Goal: Communication & Community: Answer question/provide support

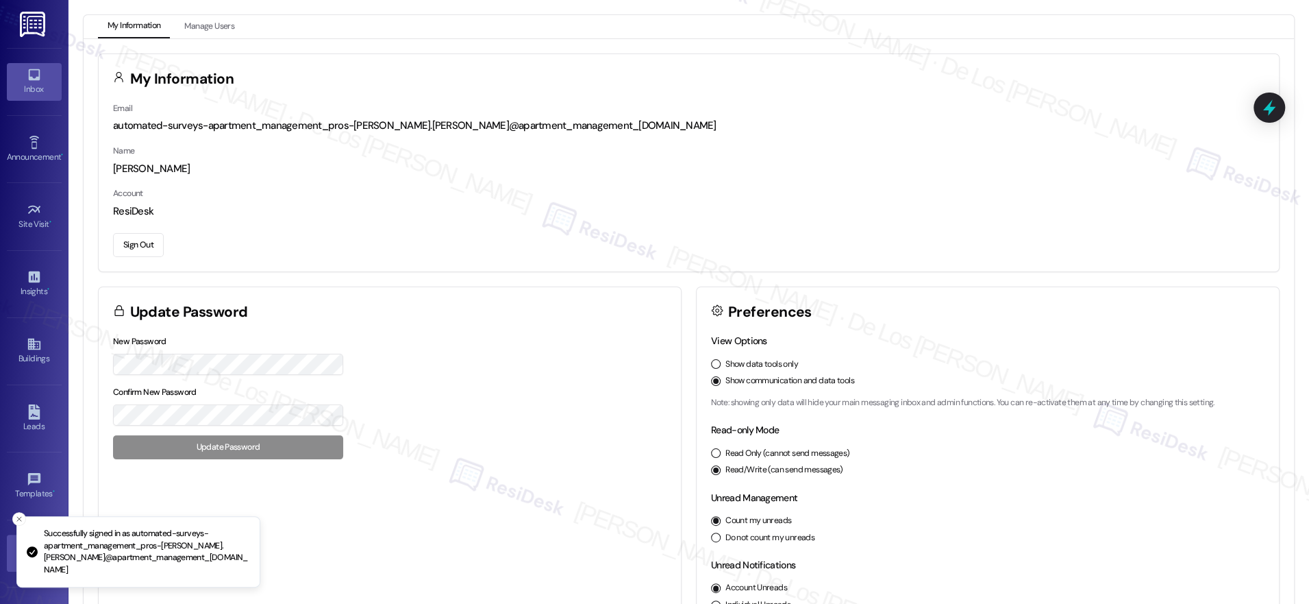
click at [40, 80] on link "Inbox" at bounding box center [34, 81] width 55 height 37
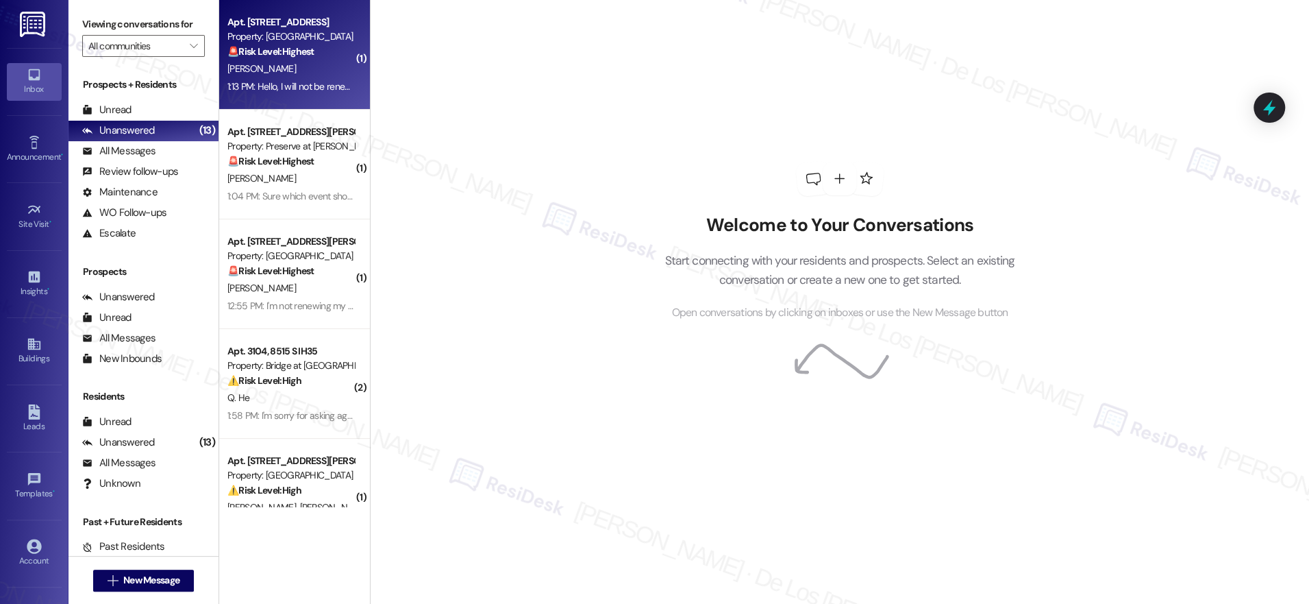
click at [264, 89] on div "1:13 PM: Hello, I will not be renewing. Thank you 1:13 PM: Hello, I will not be…" at bounding box center [317, 86] width 181 height 12
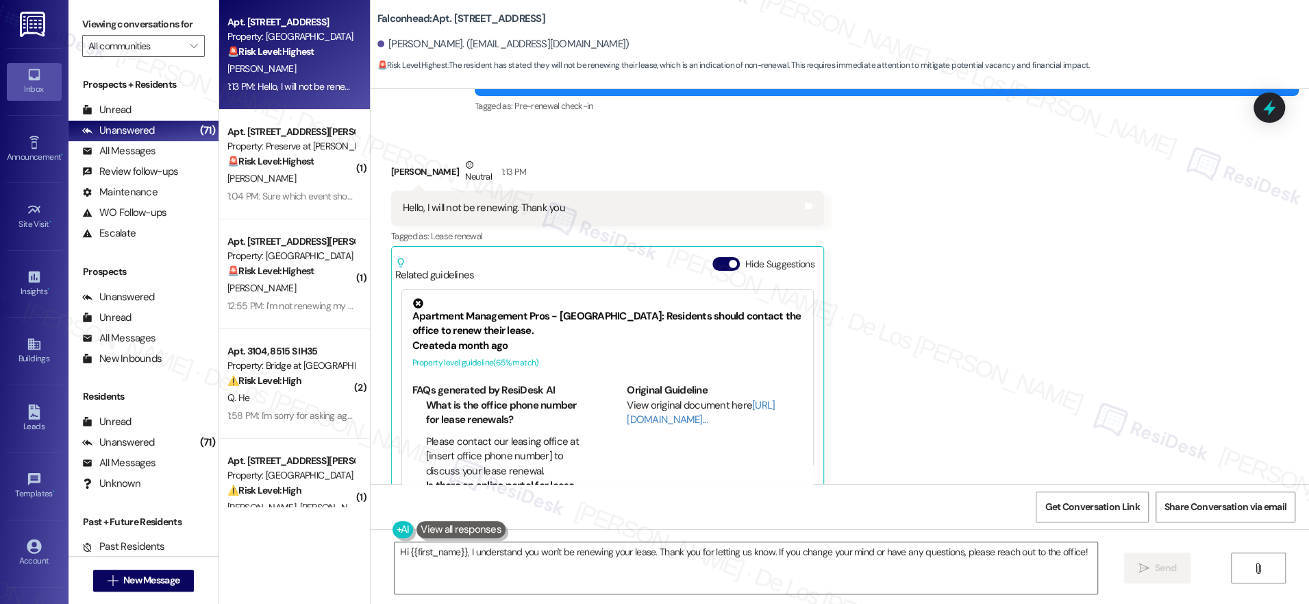
scroll to position [919, 0]
click at [652, 401] on link "[URL][DOMAIN_NAME]…" at bounding box center [701, 411] width 148 height 28
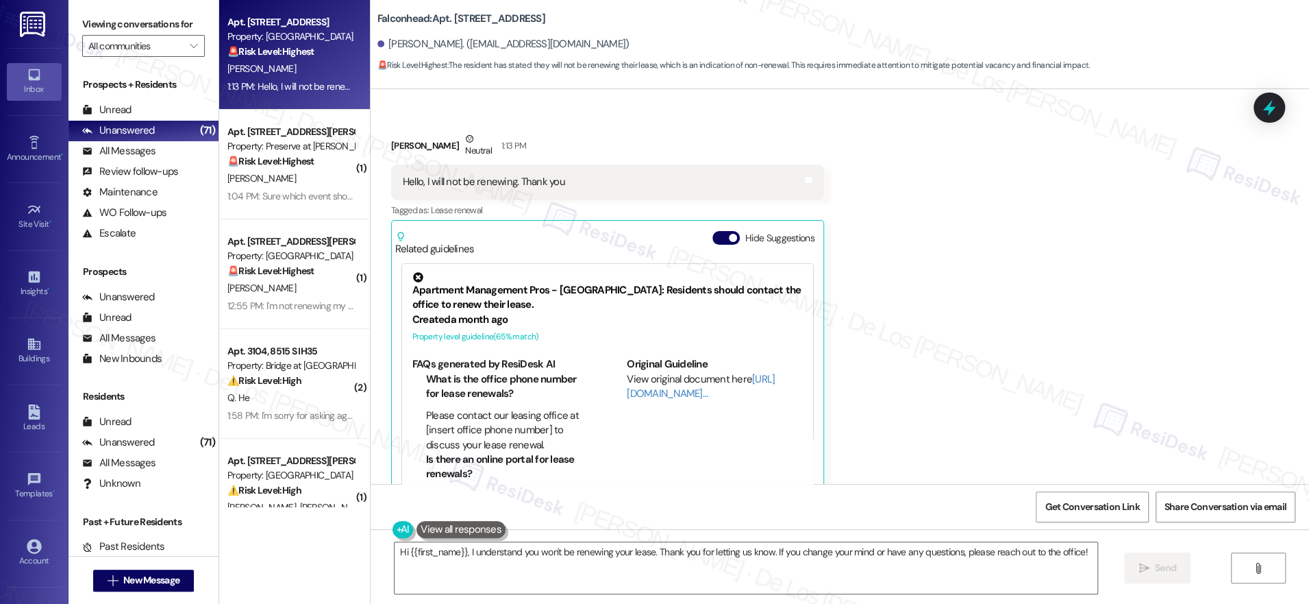
scroll to position [958, 0]
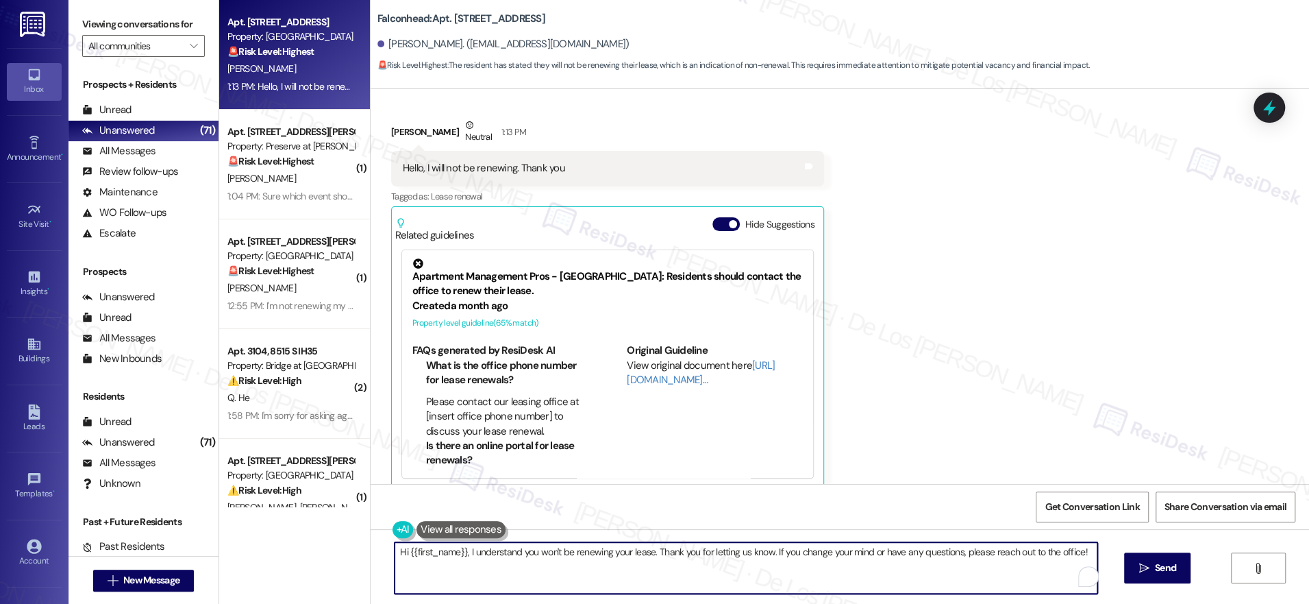
drag, startPoint x: 763, startPoint y: 550, endPoint x: 1034, endPoint y: 569, distance: 271.3
click at [1034, 569] on textarea "Hi {{first_name}}, I understand you won't be renewing your lease. Thank you for…" at bounding box center [746, 567] width 703 height 51
paste textarea "If you don't mind sharing, could you let me know the reason for this decision?"
type textarea "Hi {{first_name}}, I understand you won't be renewing your lease. Thank you for…"
click at [1152, 571] on span "Send" at bounding box center [1165, 567] width 27 height 14
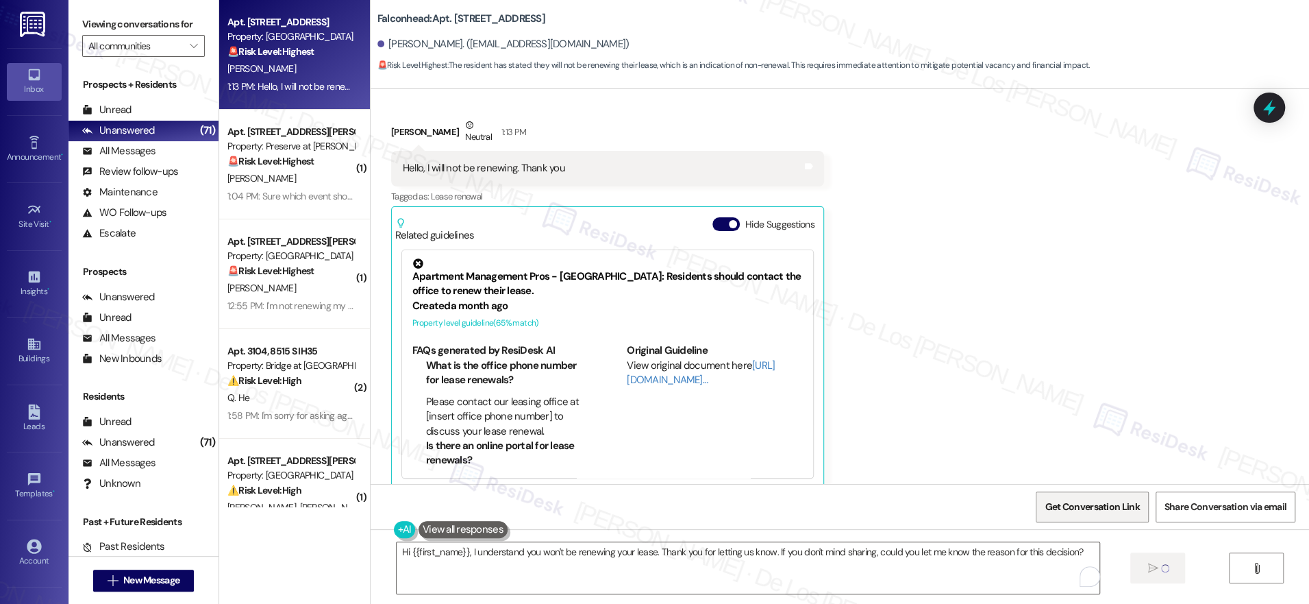
click at [1096, 498] on span "Get Conversation Link" at bounding box center [1092, 506] width 100 height 29
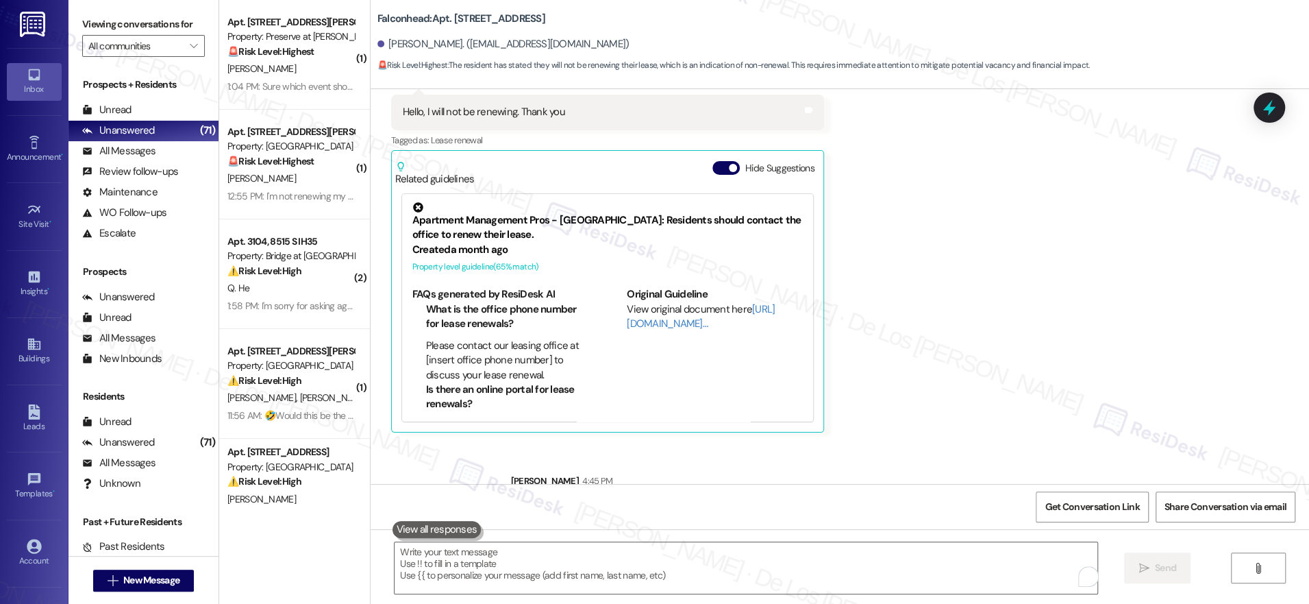
scroll to position [1054, 0]
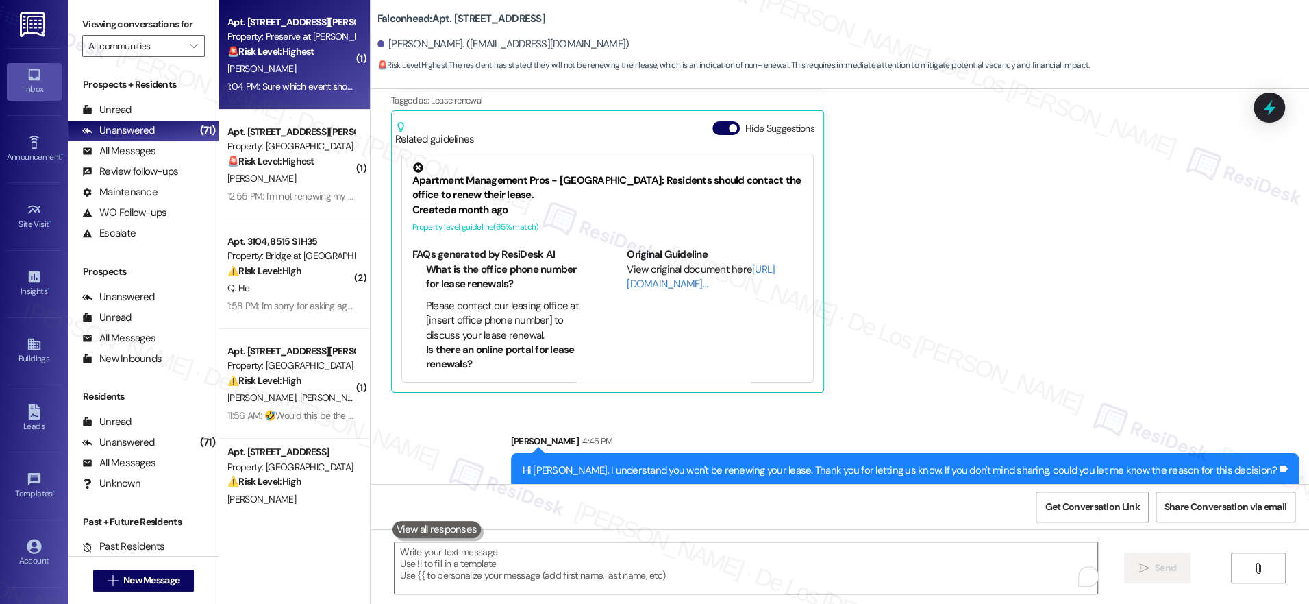
click at [289, 62] on div "D. Avalos" at bounding box center [290, 68] width 129 height 17
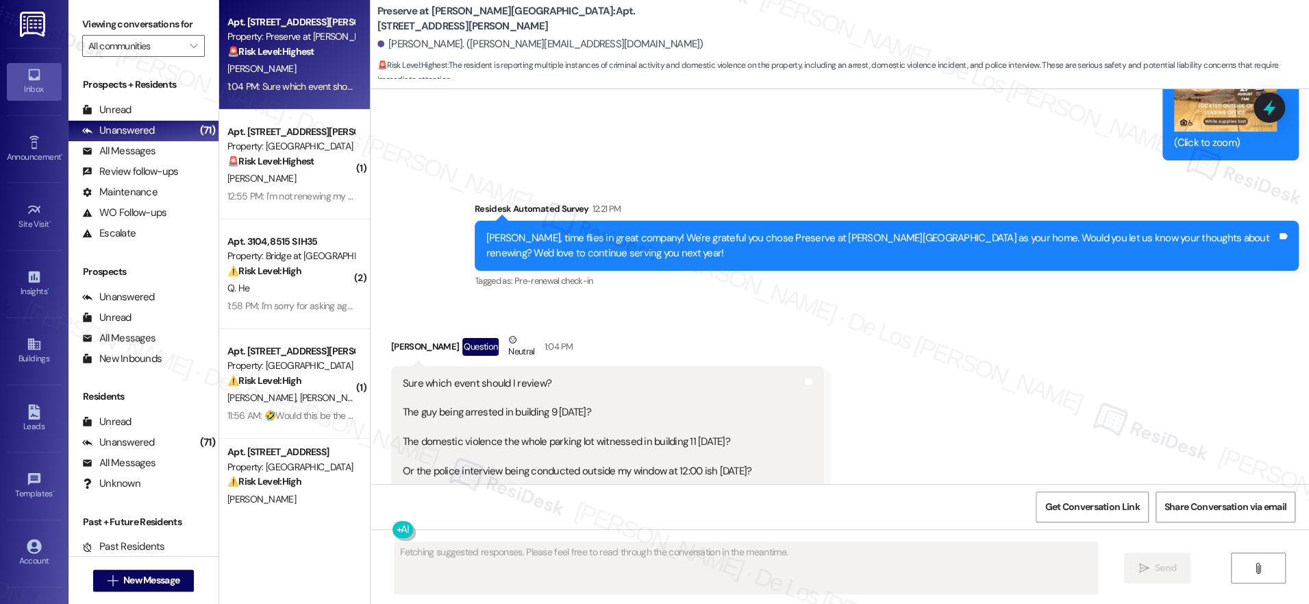
scroll to position [11353, 0]
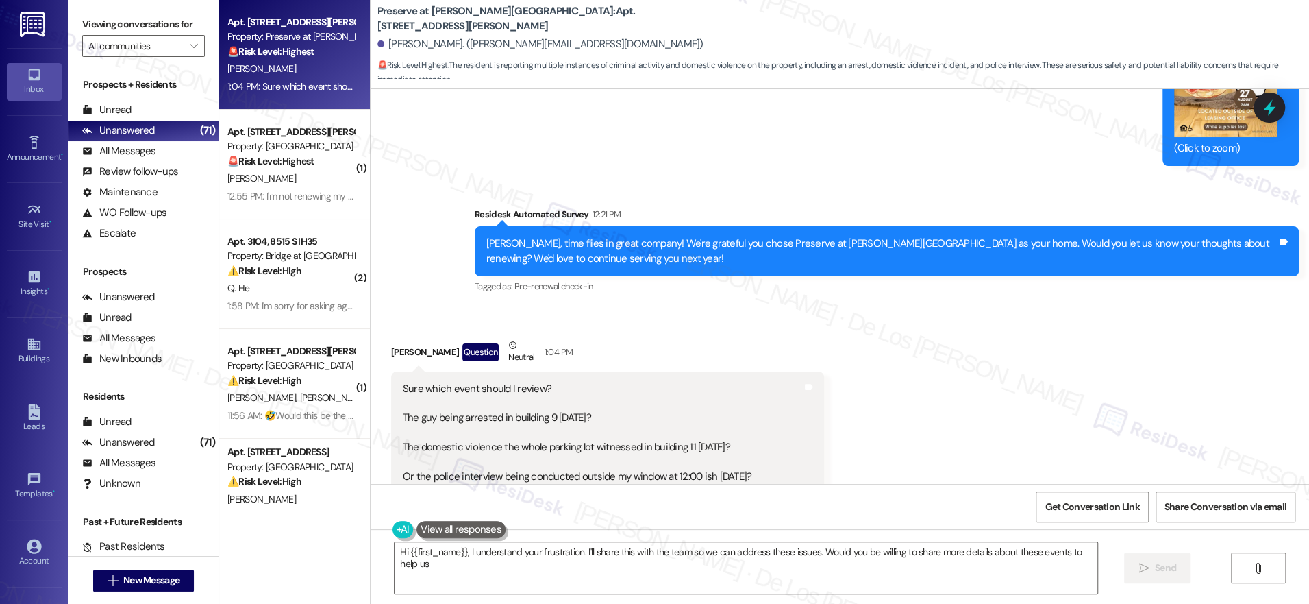
type textarea "Hi {{first_name}}, I understand your frustration. I'll share this with the team…"
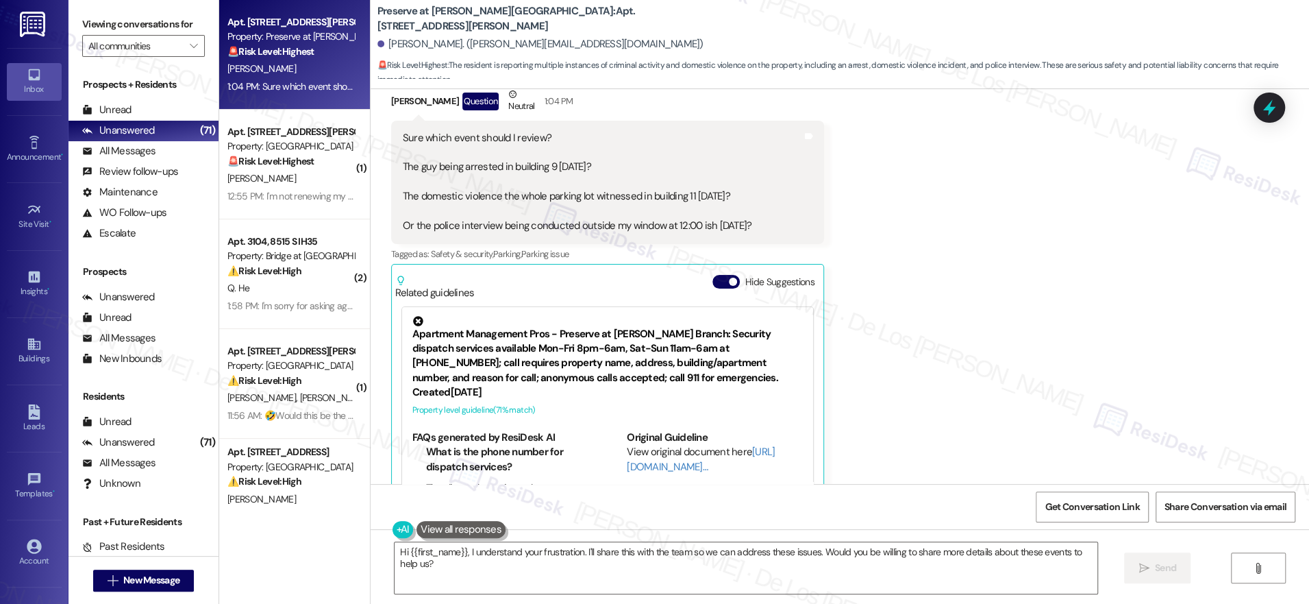
scroll to position [11605, 0]
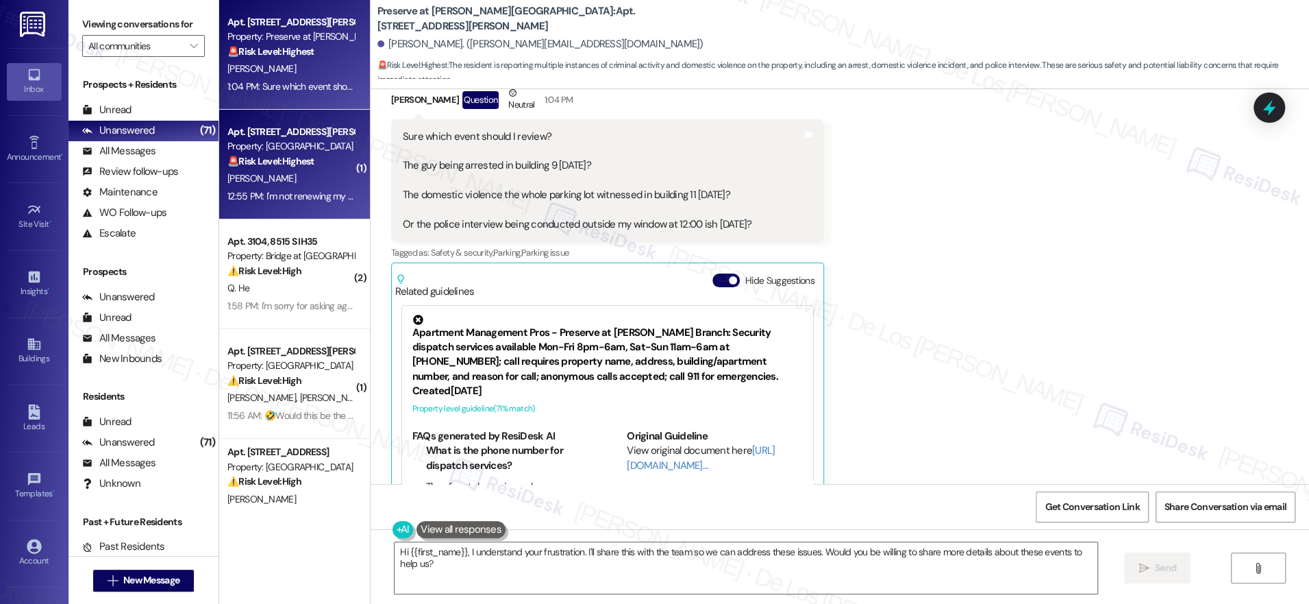
click at [312, 181] on div "M. Hillyard" at bounding box center [290, 178] width 129 height 17
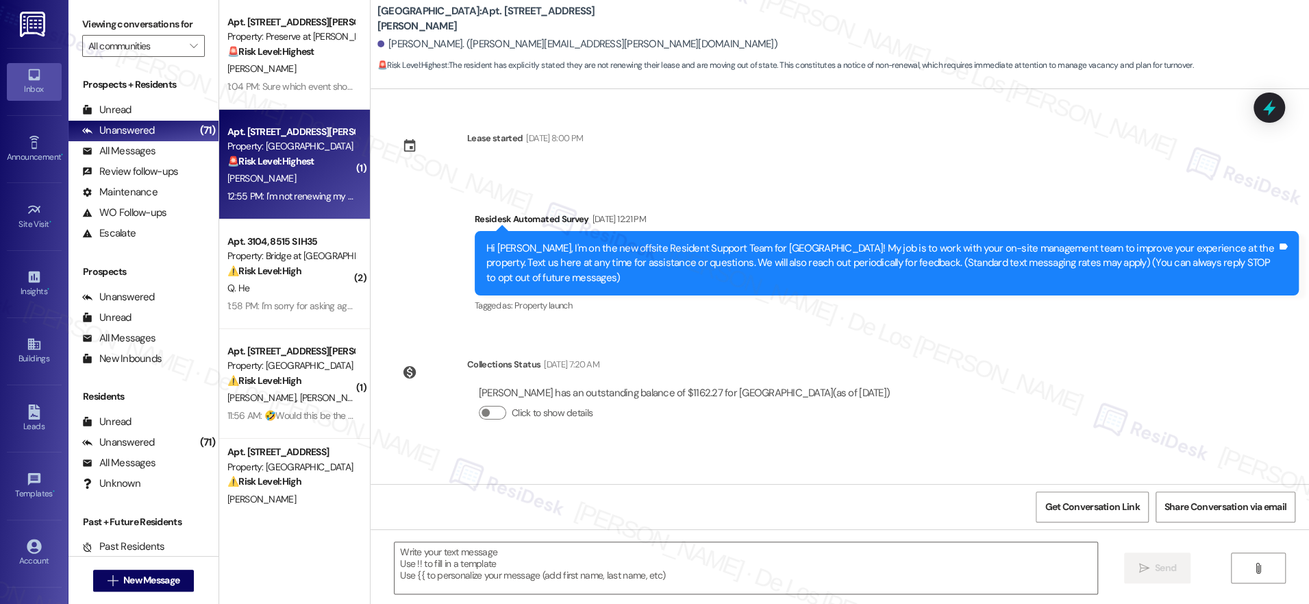
scroll to position [214, 0]
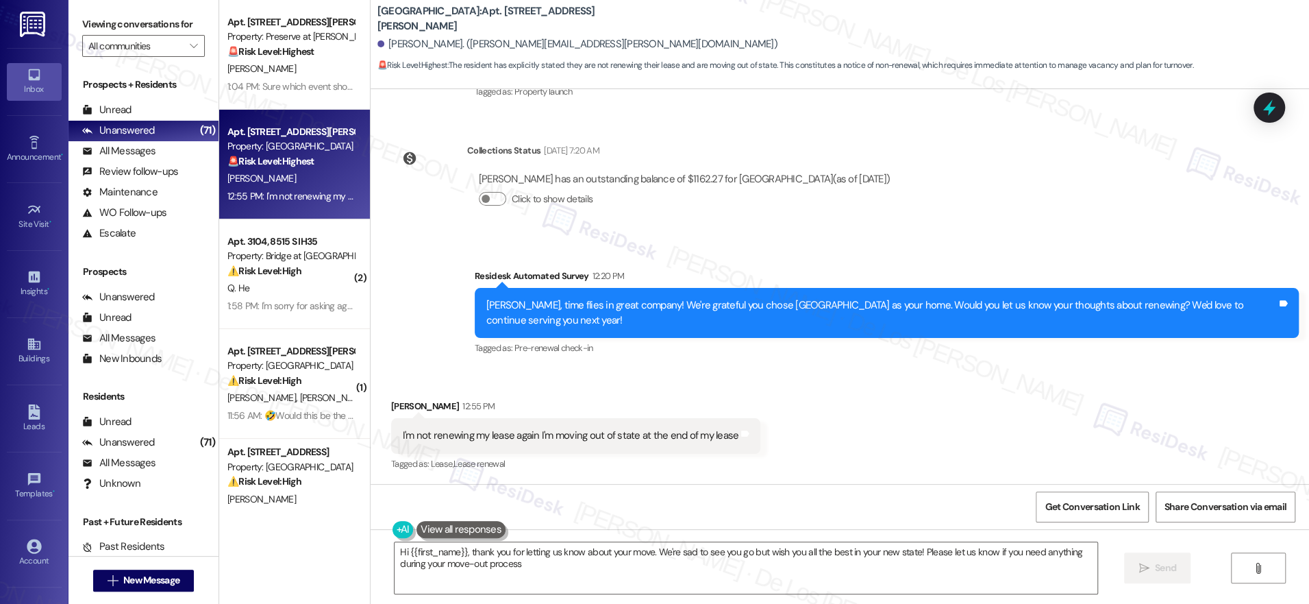
type textarea "Hi {{first_name}}, thank you for letting us know about your move. We're sad to …"
click at [786, 567] on textarea "Hi {{first_name}}, thank you for letting us know about your move. We're sad to …" at bounding box center [746, 567] width 703 height 51
click at [1155, 572] on span "Send" at bounding box center [1165, 567] width 21 height 14
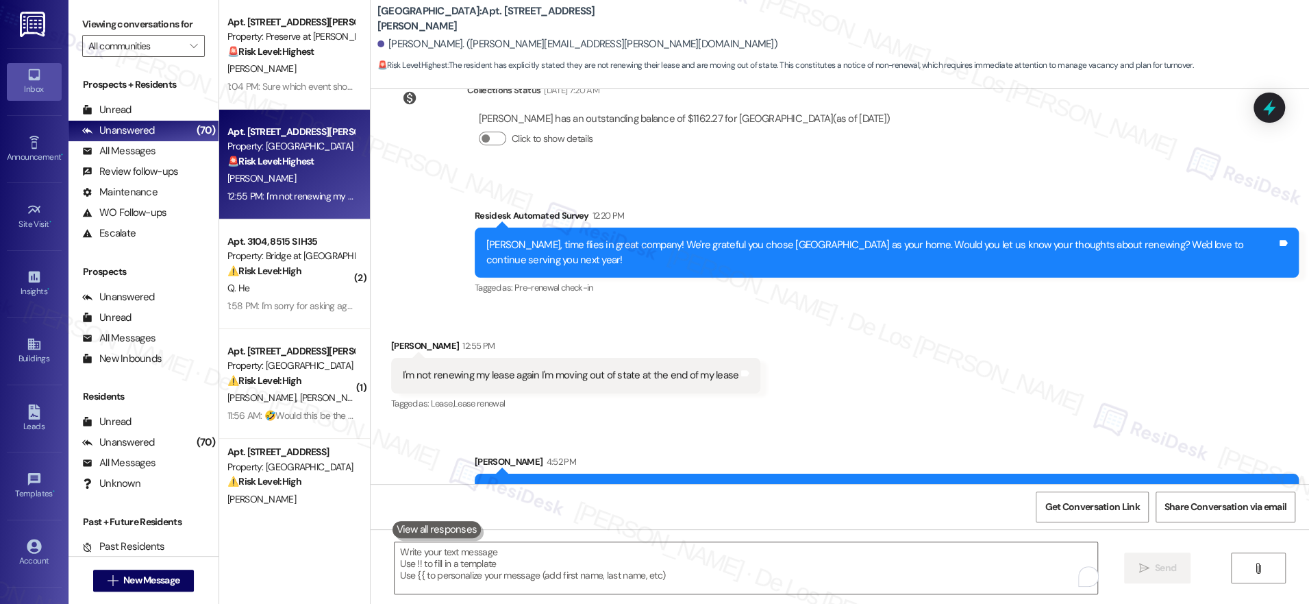
scroll to position [324, 0]
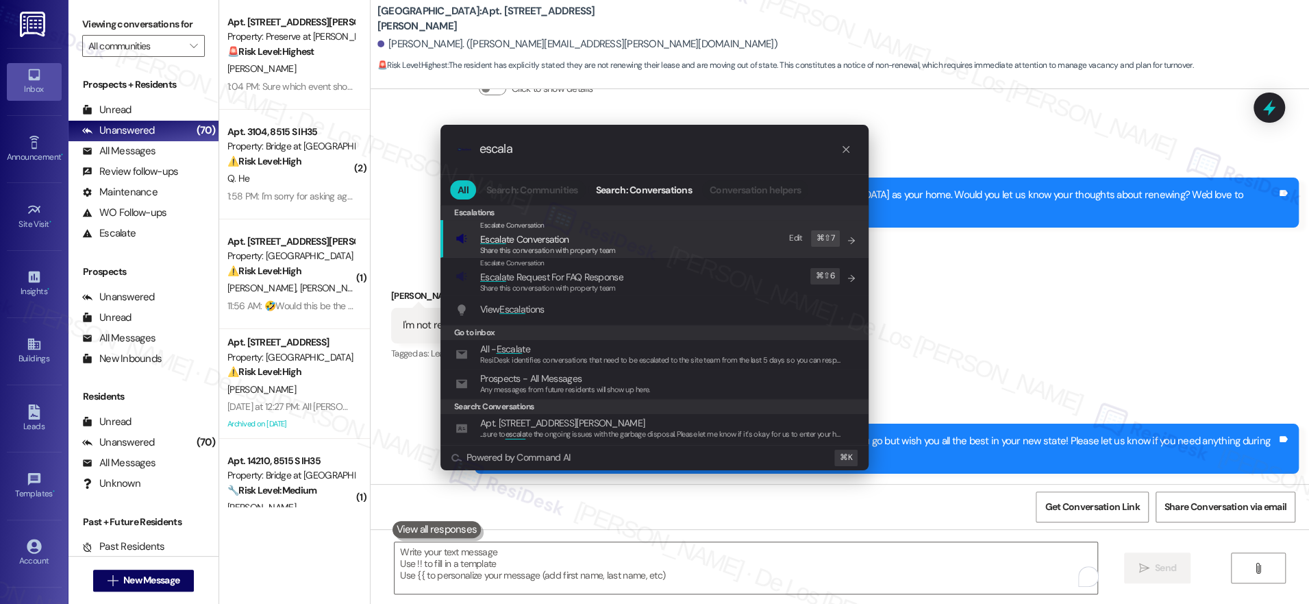
type input "escala"
click at [609, 238] on span "Escala te Conversation" at bounding box center [548, 239] width 136 height 15
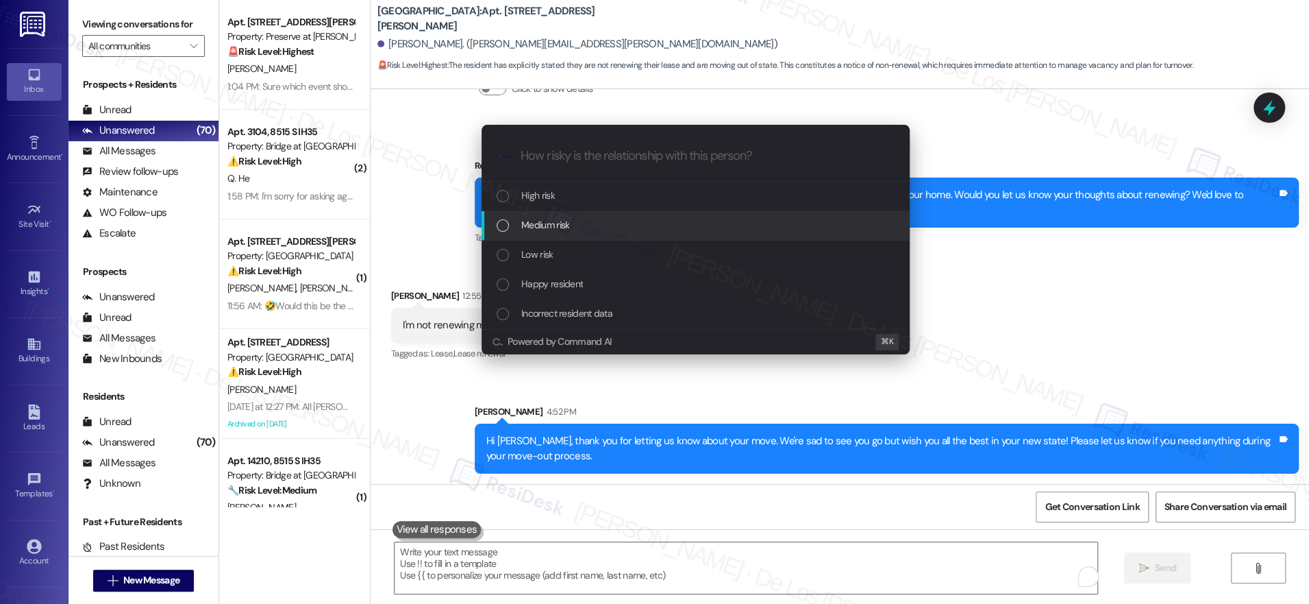
click at [594, 229] on div "Medium risk" at bounding box center [697, 224] width 401 height 15
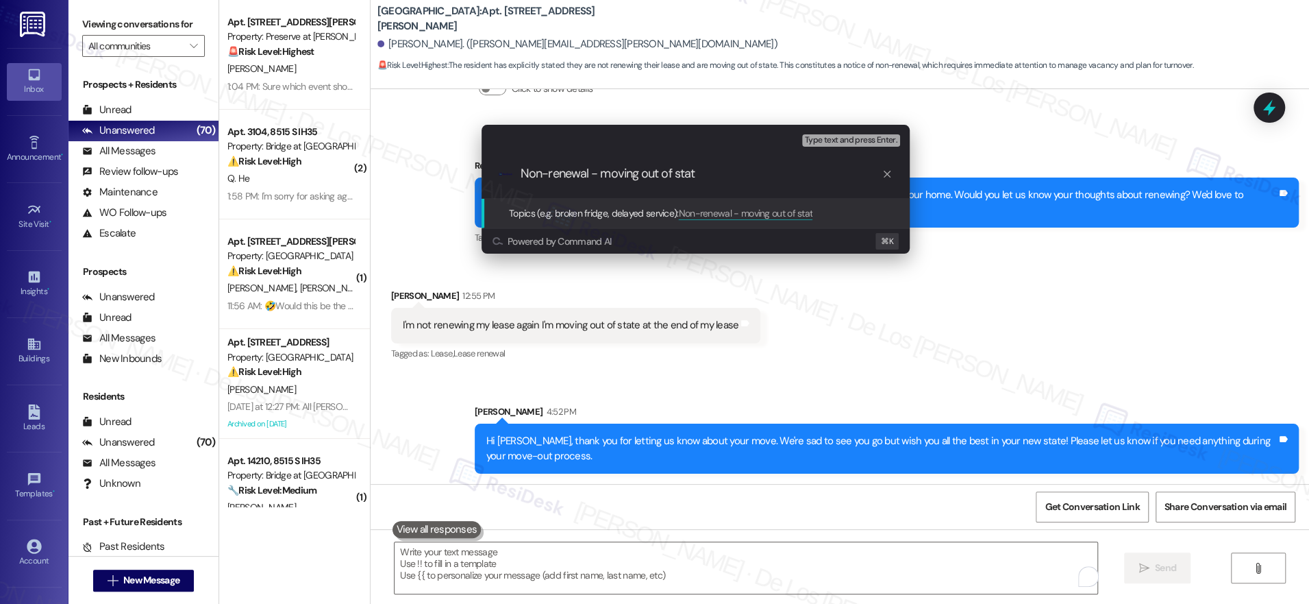
type input "Non-renewal - moving out of state"
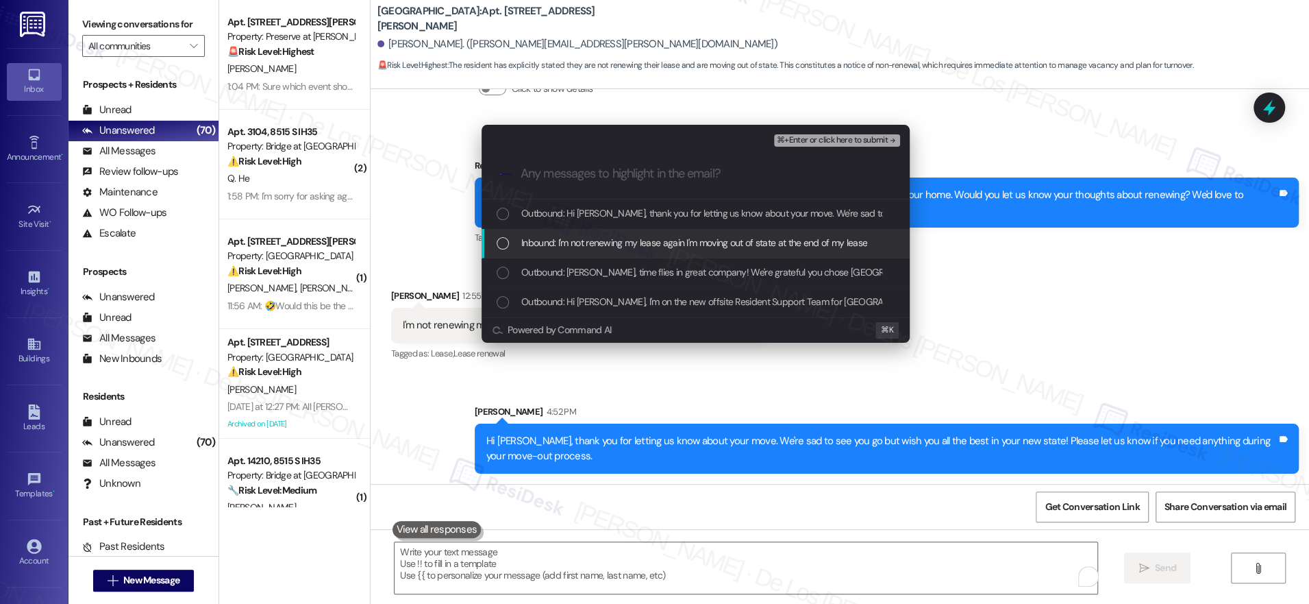
click at [671, 243] on span "Inbound: I'm not renewing my lease again I'm moving out of state at the end of …" at bounding box center [694, 242] width 346 height 15
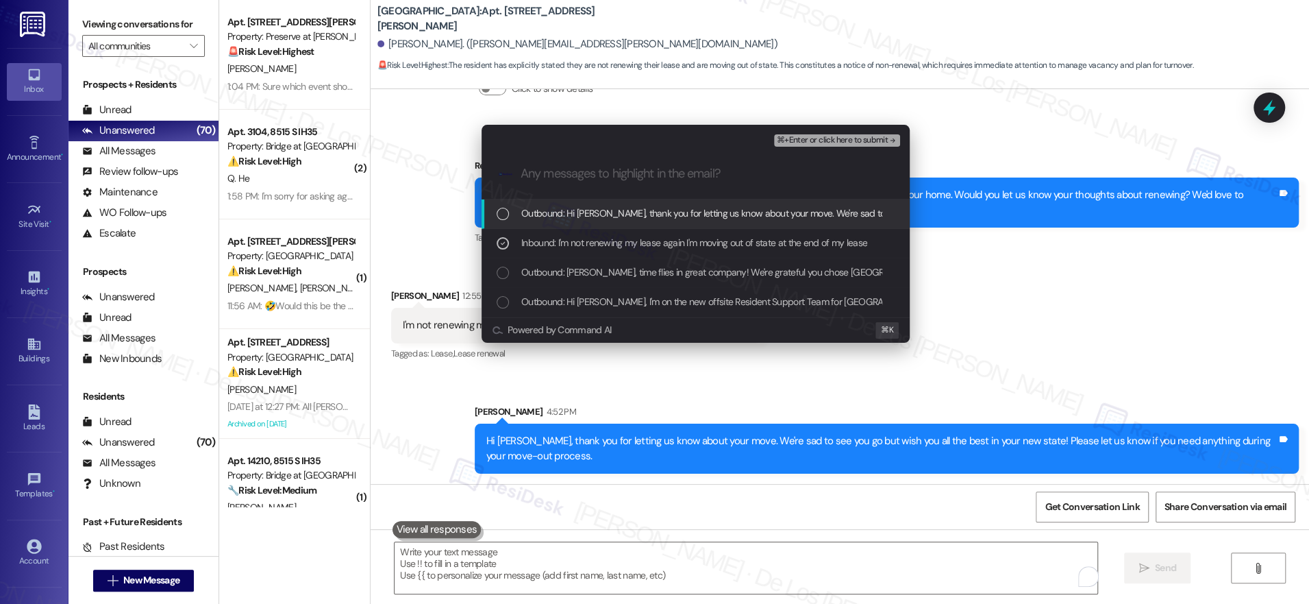
click at [860, 138] on span "⌘+Enter or click here to submit" at bounding box center [832, 141] width 111 height 10
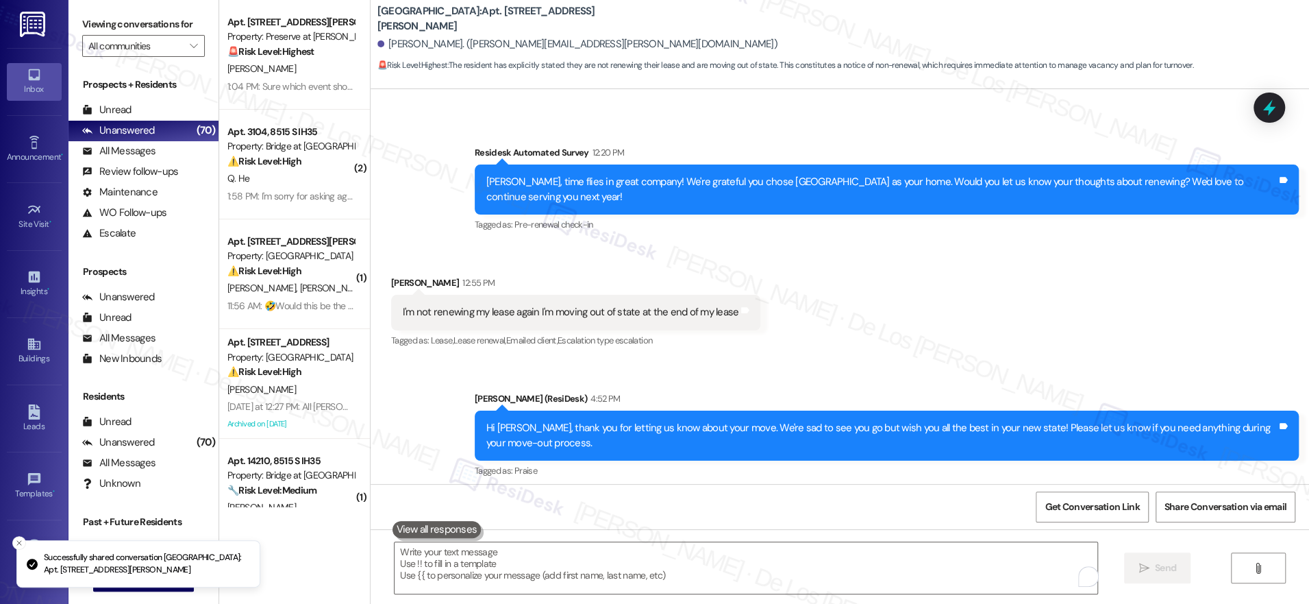
scroll to position [344, 0]
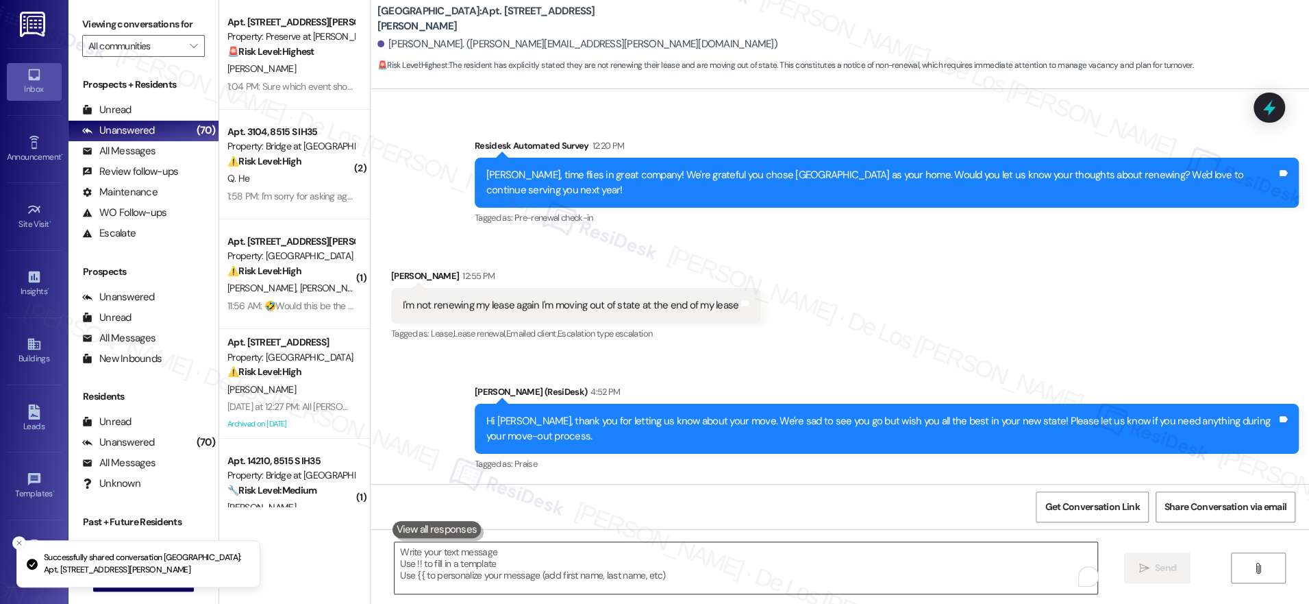
click at [637, 575] on textarea "To enrich screen reader interactions, please activate Accessibility in Grammarl…" at bounding box center [746, 567] width 703 height 51
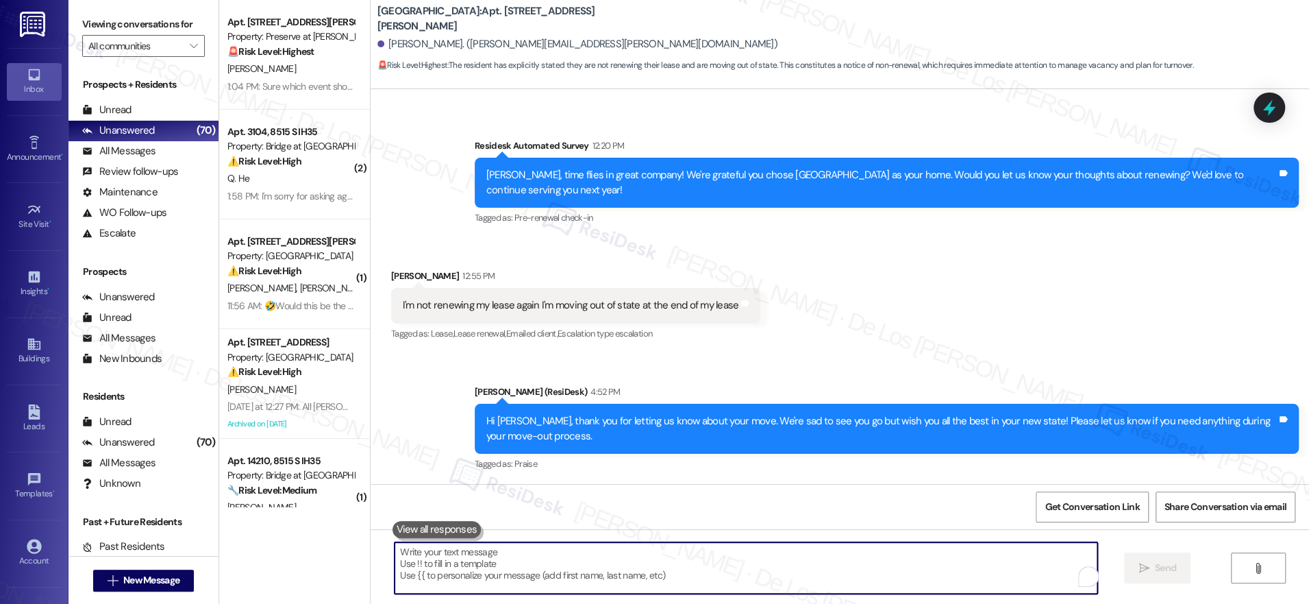
click at [543, 556] on textarea "To enrich screen reader interactions, please activate Accessibility in Grammarl…" at bounding box center [746, 567] width 703 height 51
paste textarea "If you don't mind me asking, how has your experience been so far? Has the prope…"
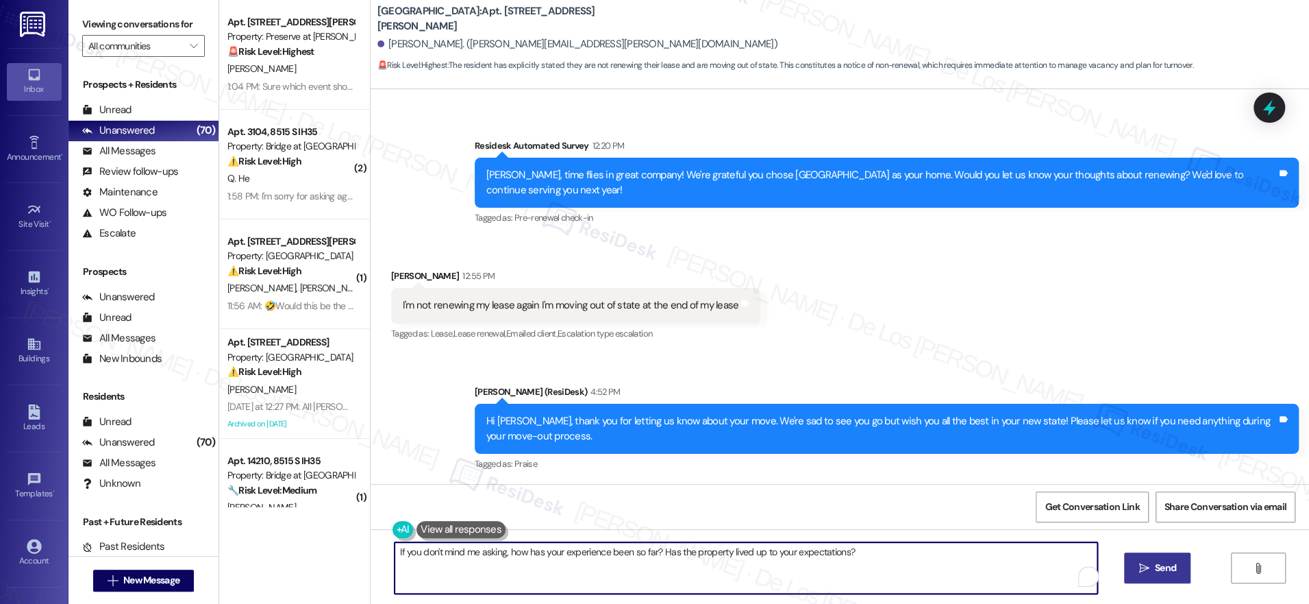
type textarea "If you don't mind me asking, how has your experience been so far? Has the prope…"
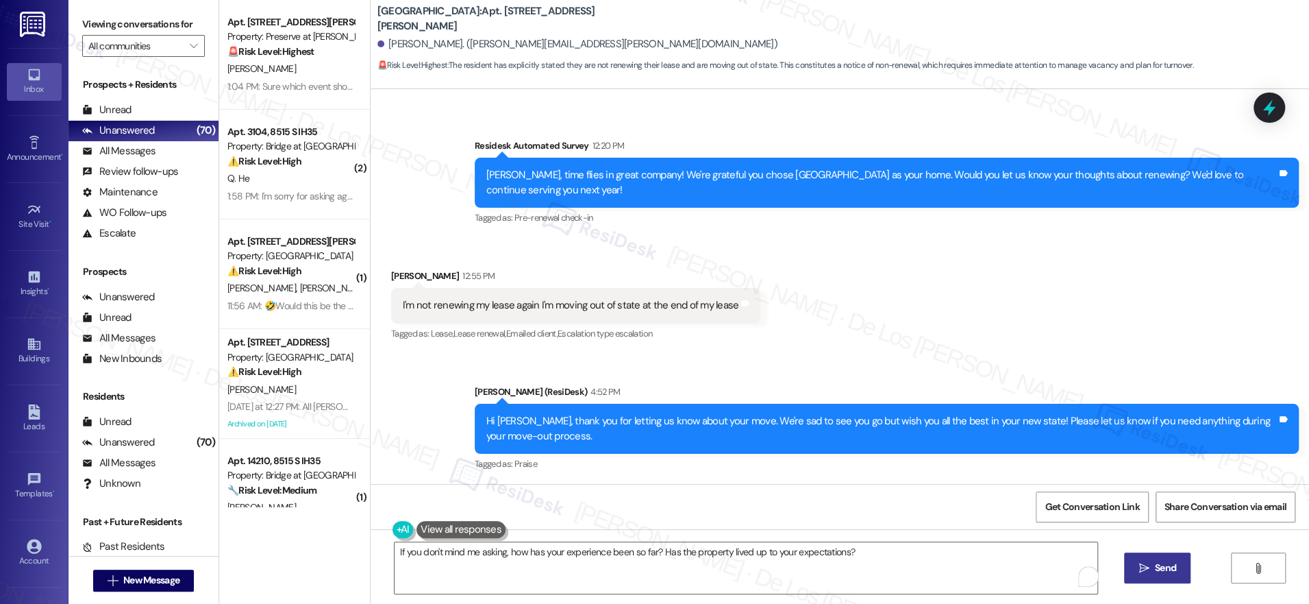
click at [1158, 569] on span "Send" at bounding box center [1165, 567] width 21 height 14
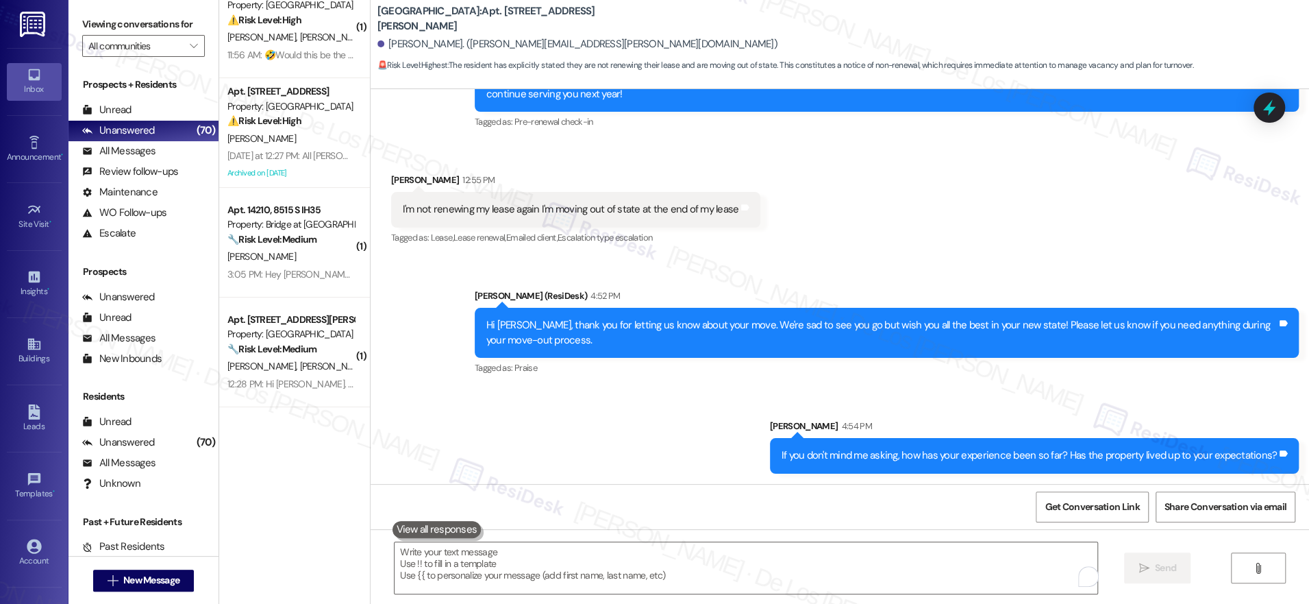
scroll to position [0, 0]
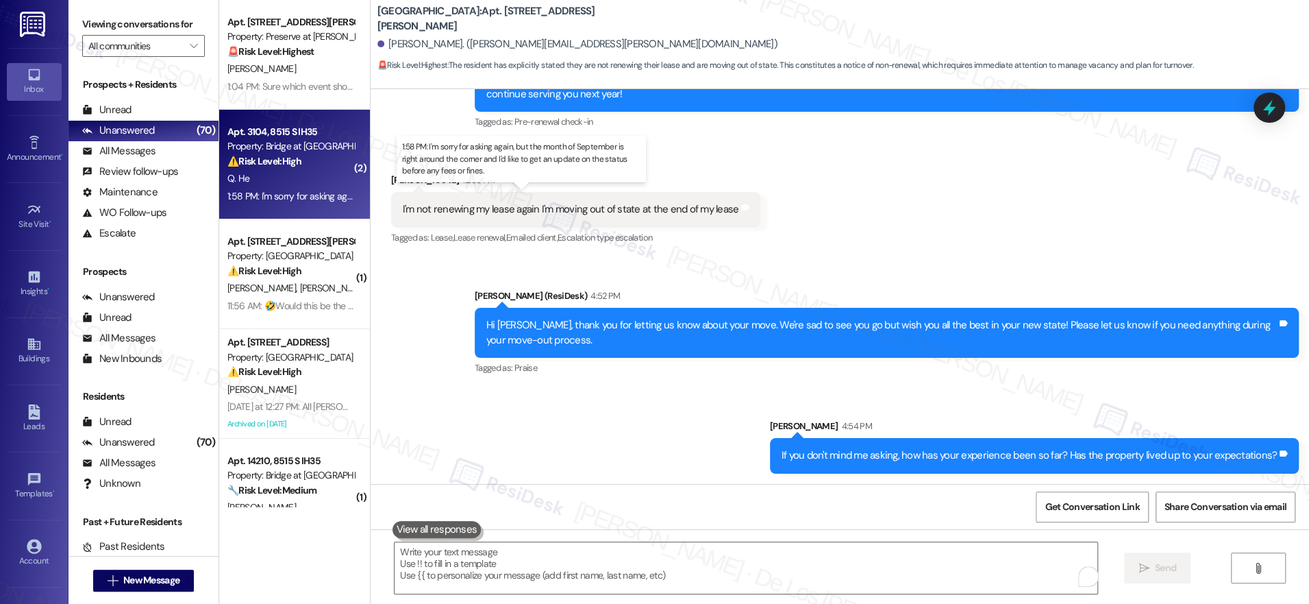
click at [275, 199] on div "1:58 PM: I'm sorry for asking again, but the month of September is right around…" at bounding box center [534, 196] width 615 height 12
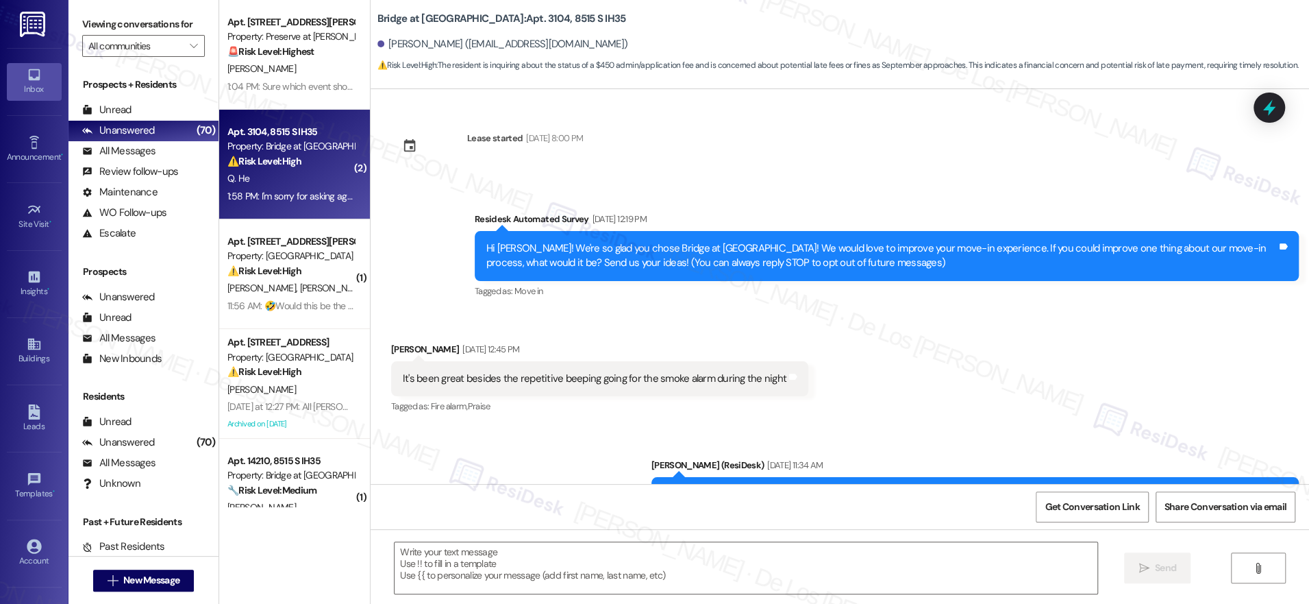
scroll to position [7348, 0]
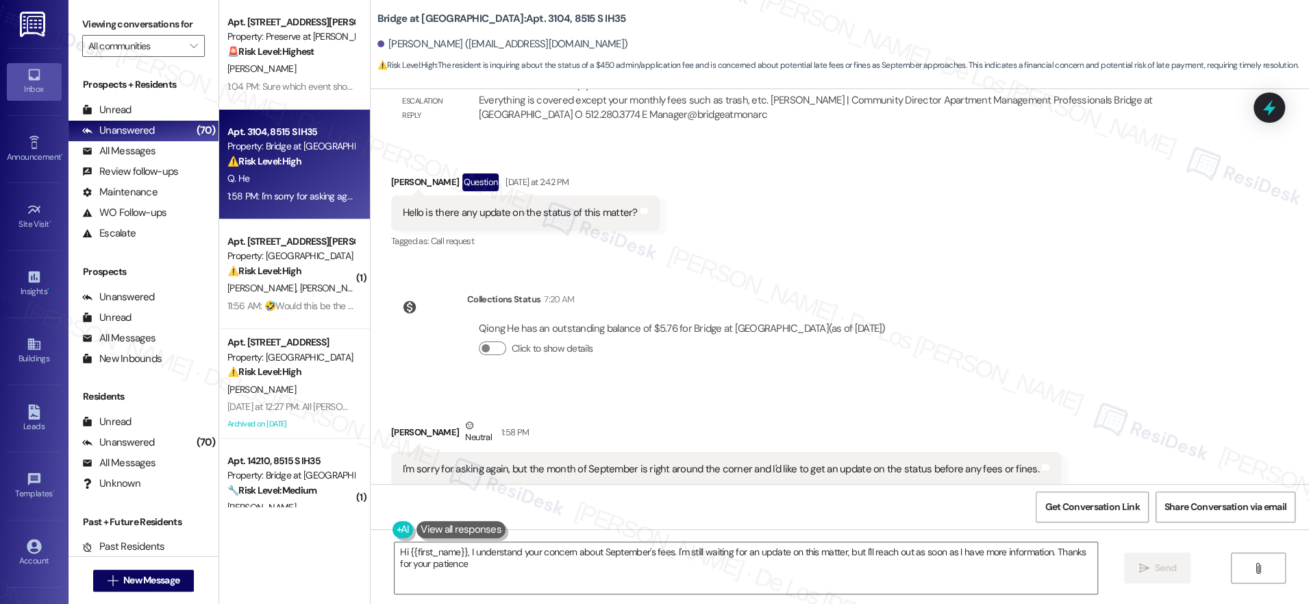
type textarea "Hi {{first_name}}, I understand your concern about September's fees. I'm still …"
click at [966, 166] on div "Received via SMS Qiong He Question Yesterday at 2:42 PM Hello is there any upda…" at bounding box center [840, 201] width 939 height 119
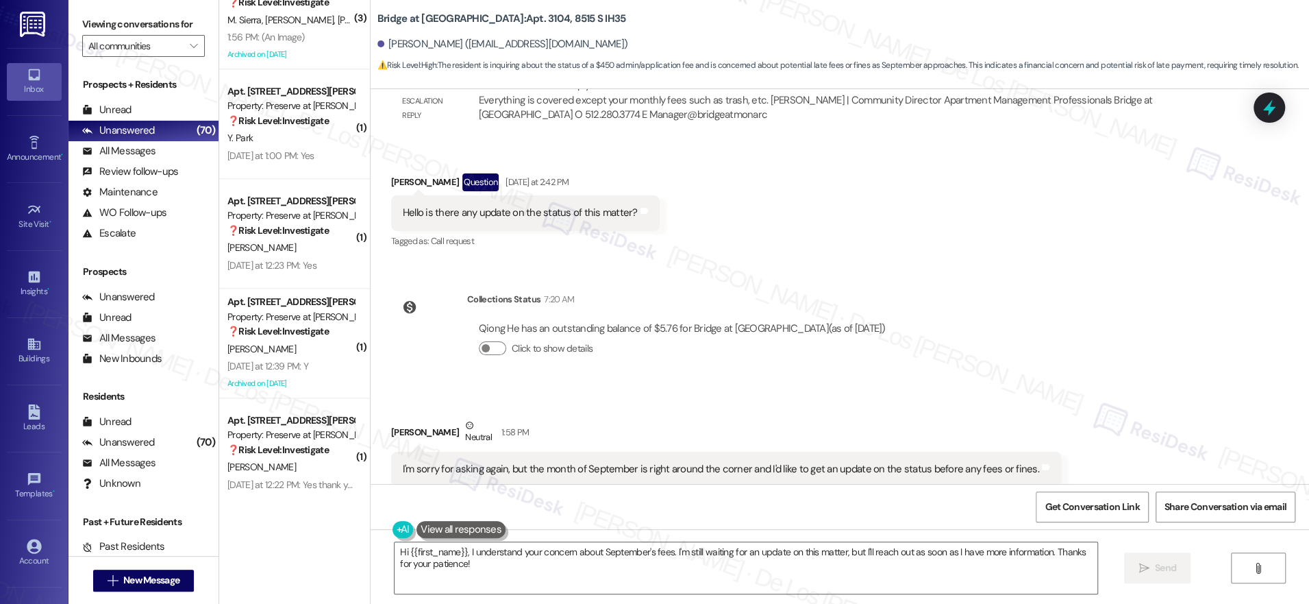
scroll to position [4974, 0]
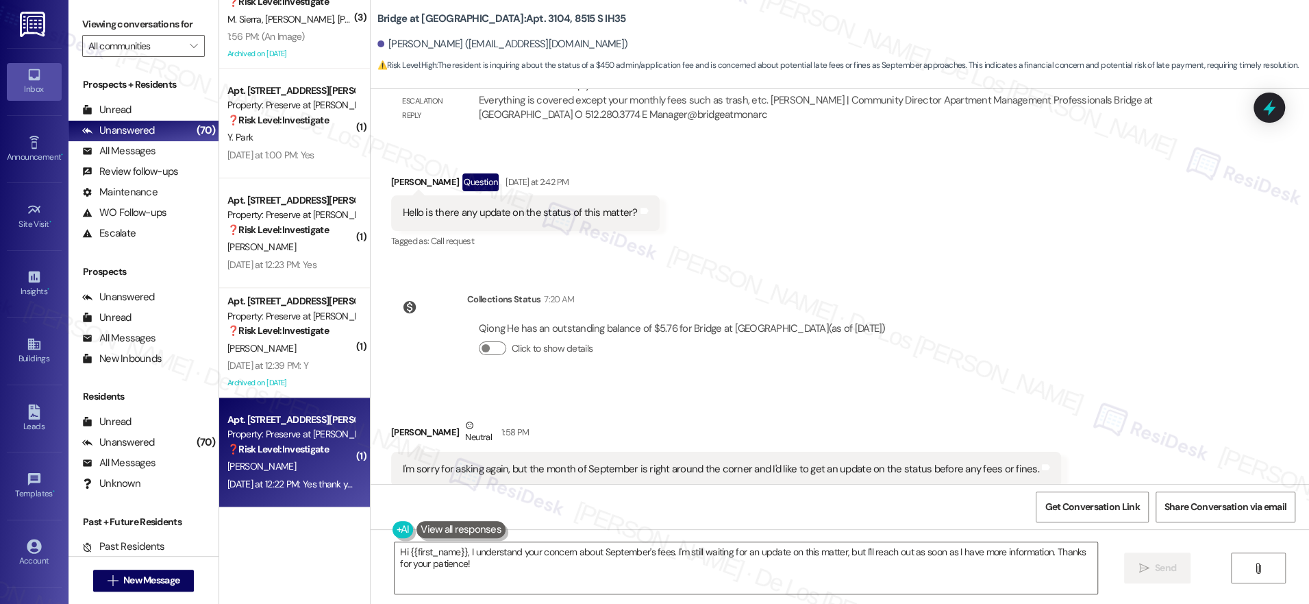
click at [306, 464] on div "D. Welch" at bounding box center [290, 466] width 129 height 17
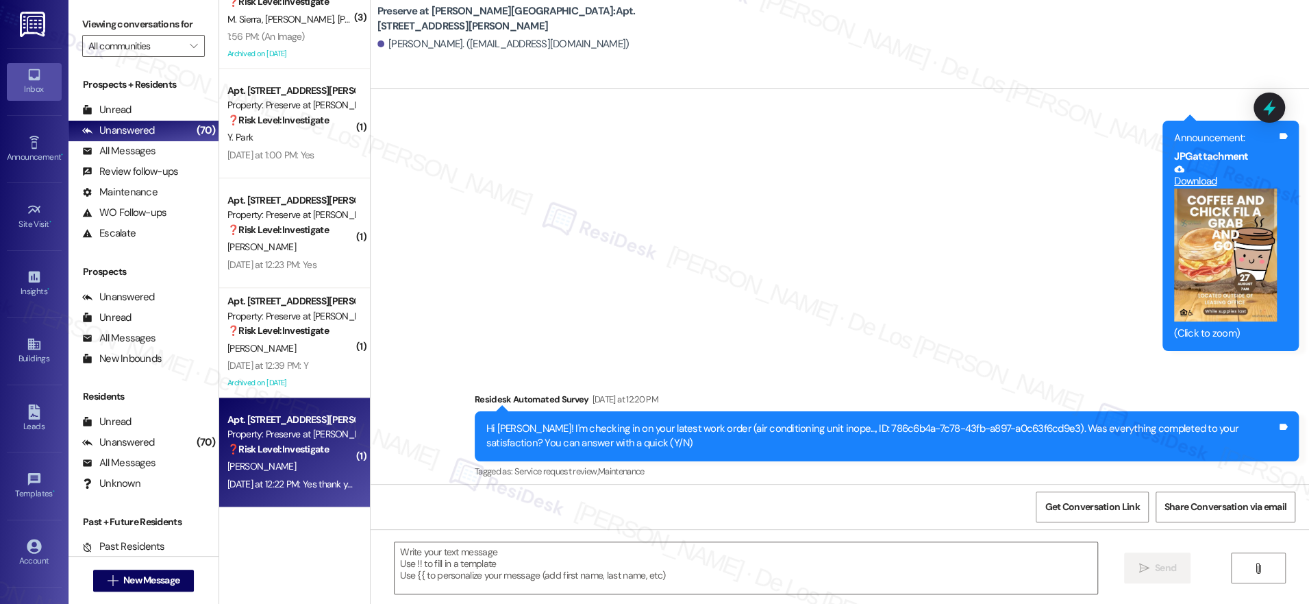
type textarea "Fetching suggested responses. Please feel free to read through the conversation…"
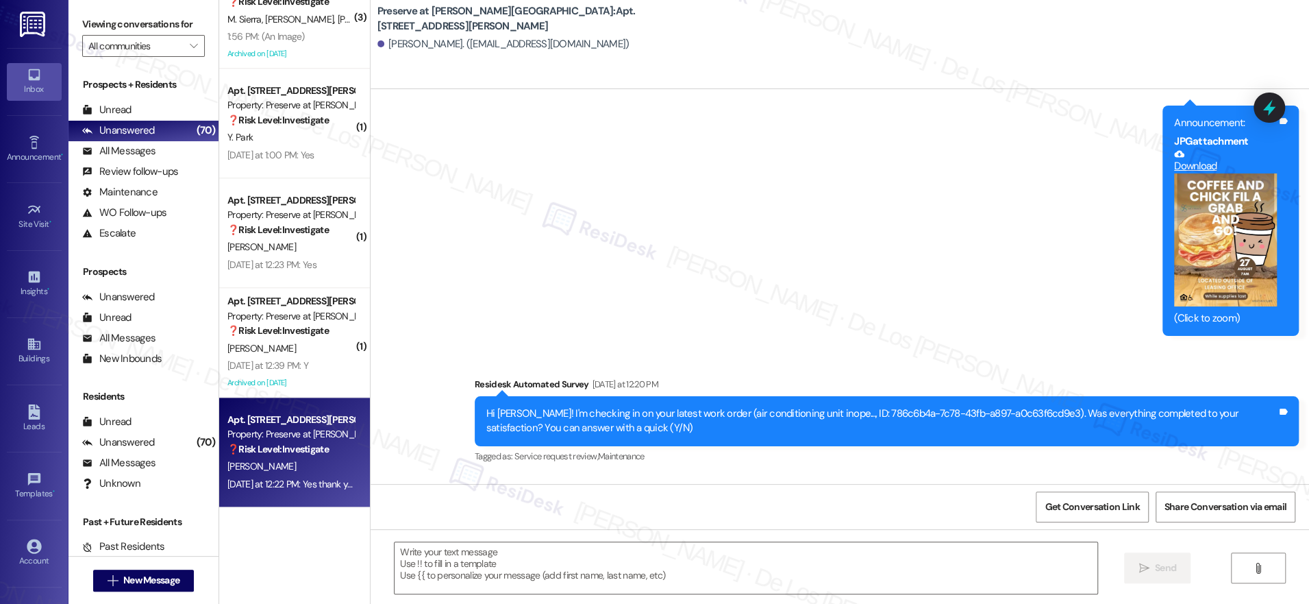
scroll to position [6882, 0]
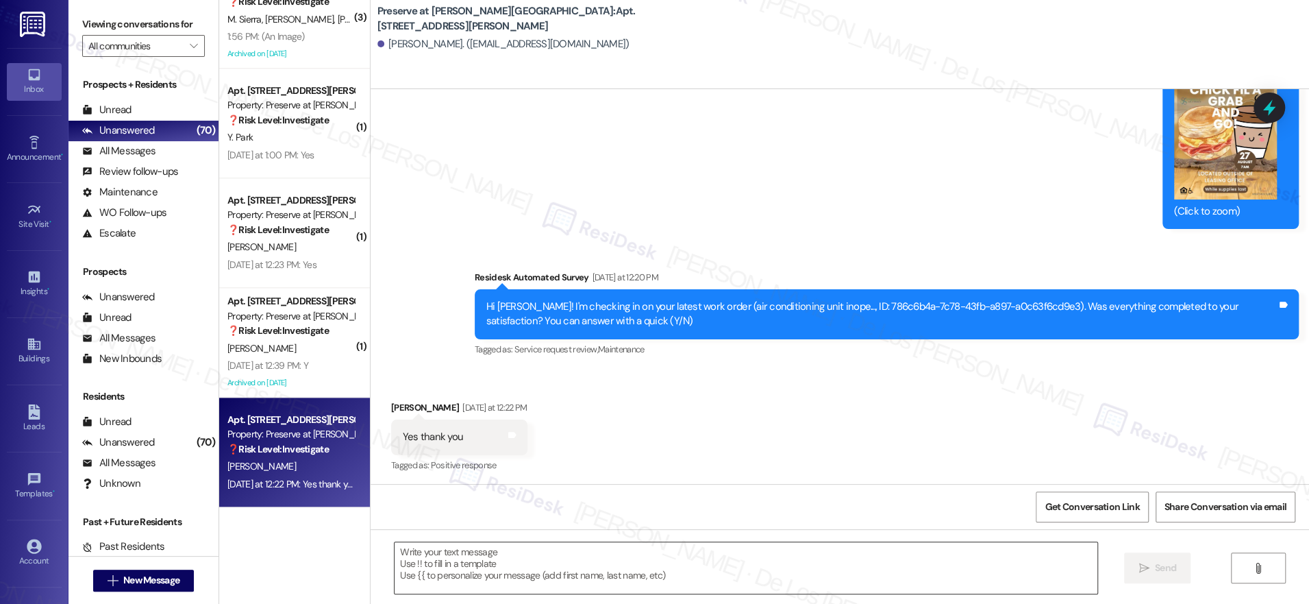
click at [606, 548] on textarea at bounding box center [746, 567] width 703 height 51
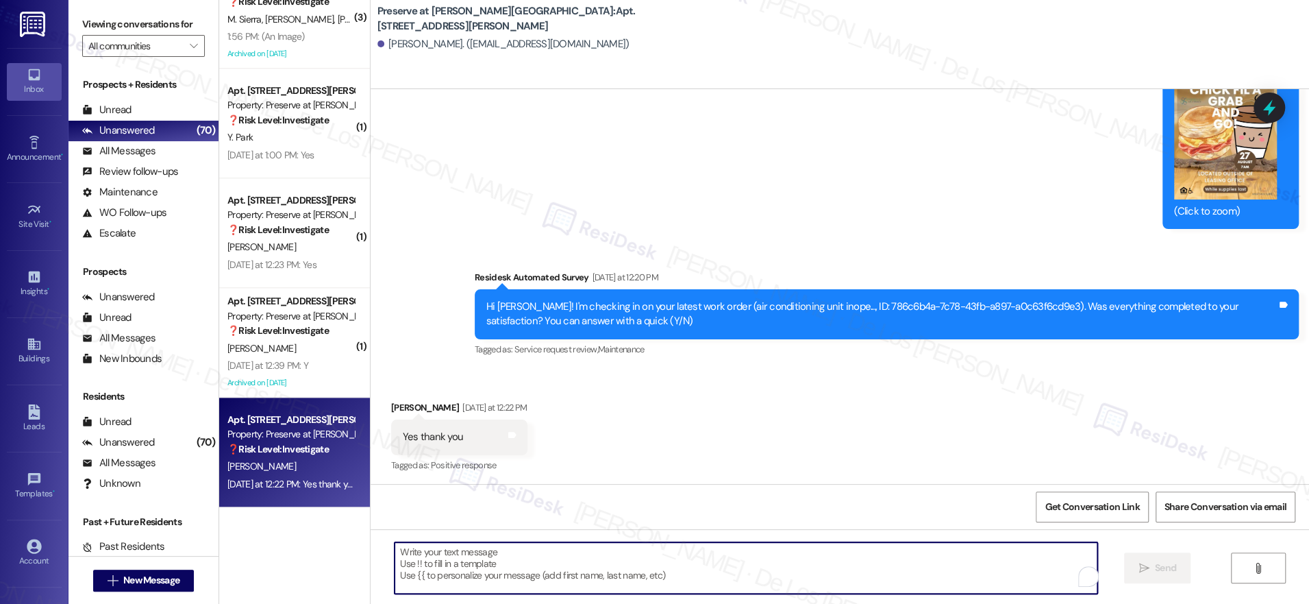
click at [601, 565] on textarea "To enrich screen reader interactions, please activate Accessibility in Grammarl…" at bounding box center [746, 567] width 703 height 51
paste textarea "I'm glad to know you're satisfied with your recent work order. If I may ask..ov…"
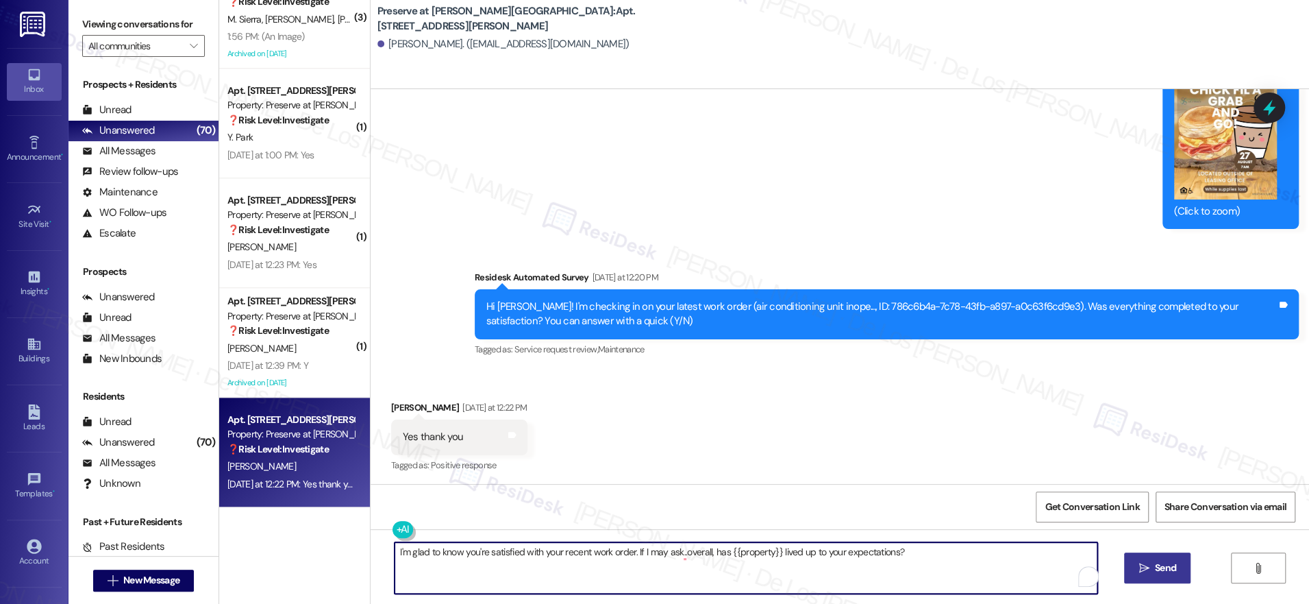
type textarea "I'm glad to know you're satisfied with your recent work order. If I may ask..ov…"
click at [1163, 571] on span "Send" at bounding box center [1165, 567] width 21 height 14
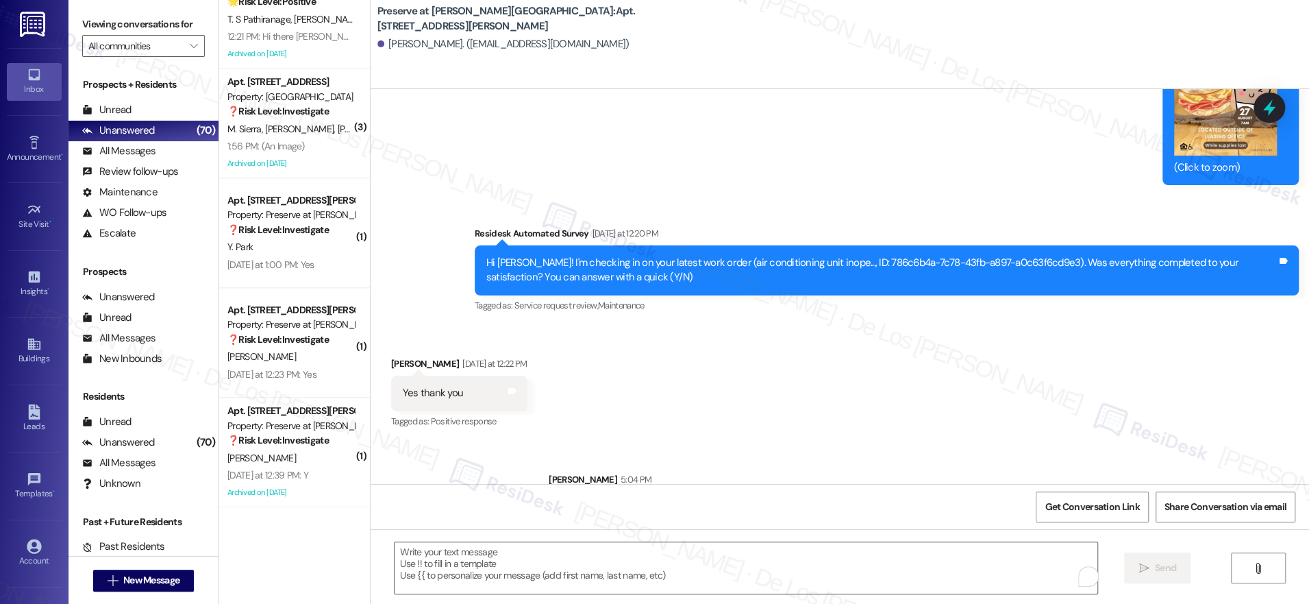
scroll to position [6978, 0]
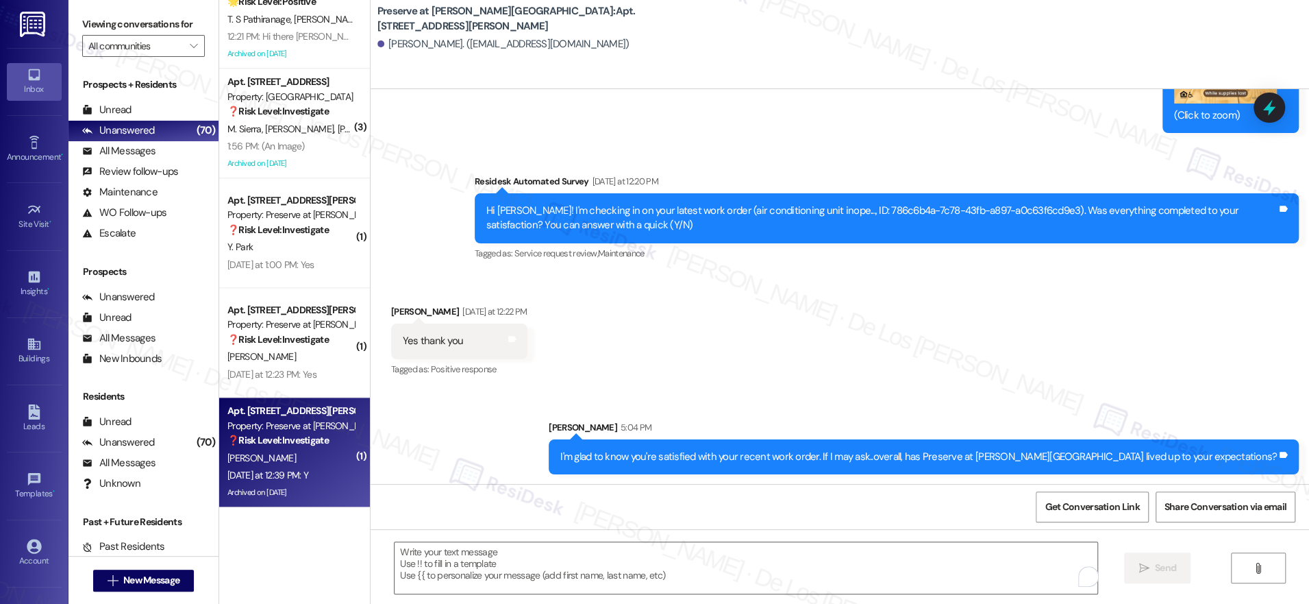
click at [303, 455] on div "C. Serrano" at bounding box center [290, 457] width 129 height 17
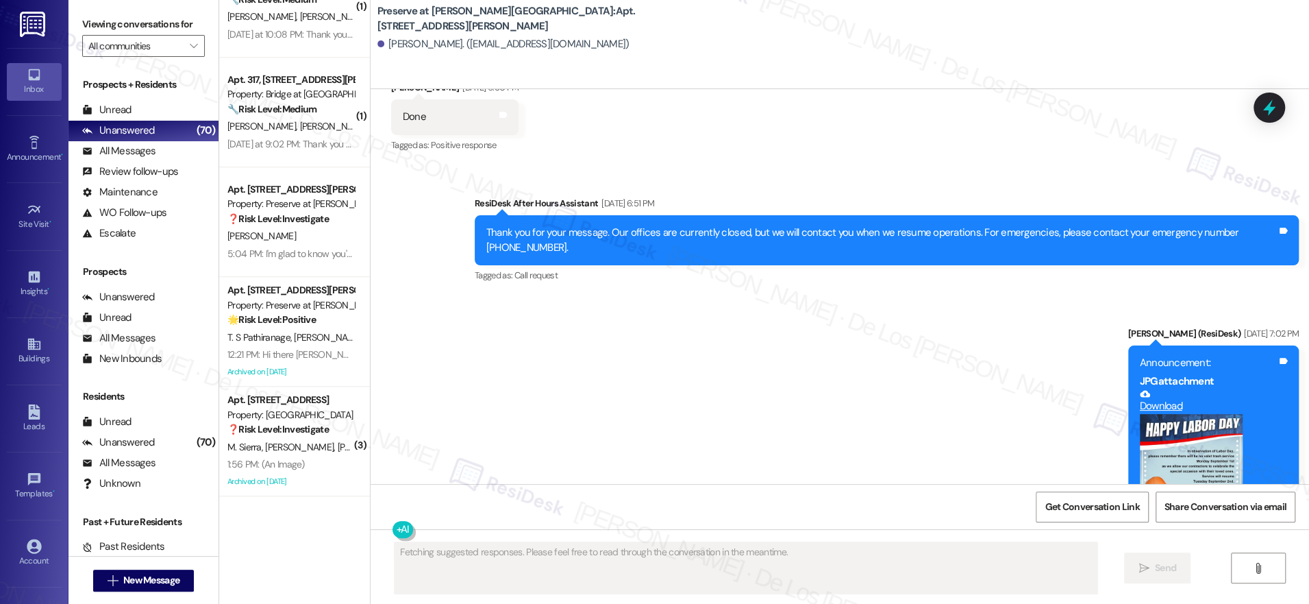
scroll to position [9796, 0]
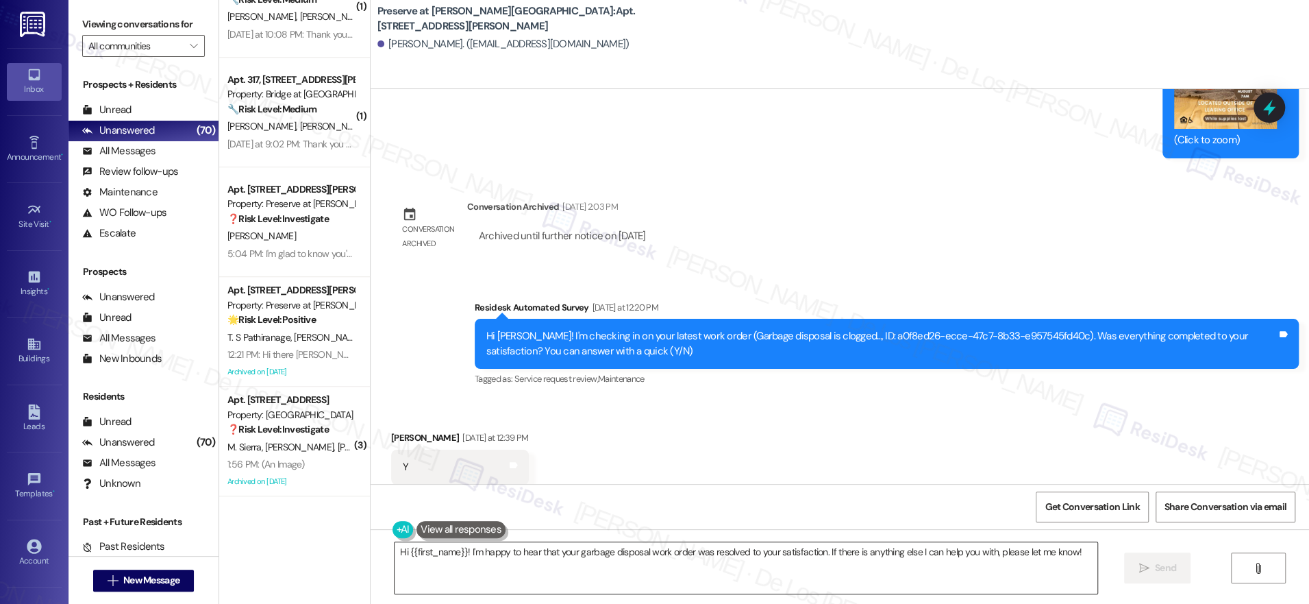
click at [576, 572] on textarea "Hi {{first_name}}! I'm happy to hear that your garbage disposal work order was …" at bounding box center [746, 567] width 703 height 51
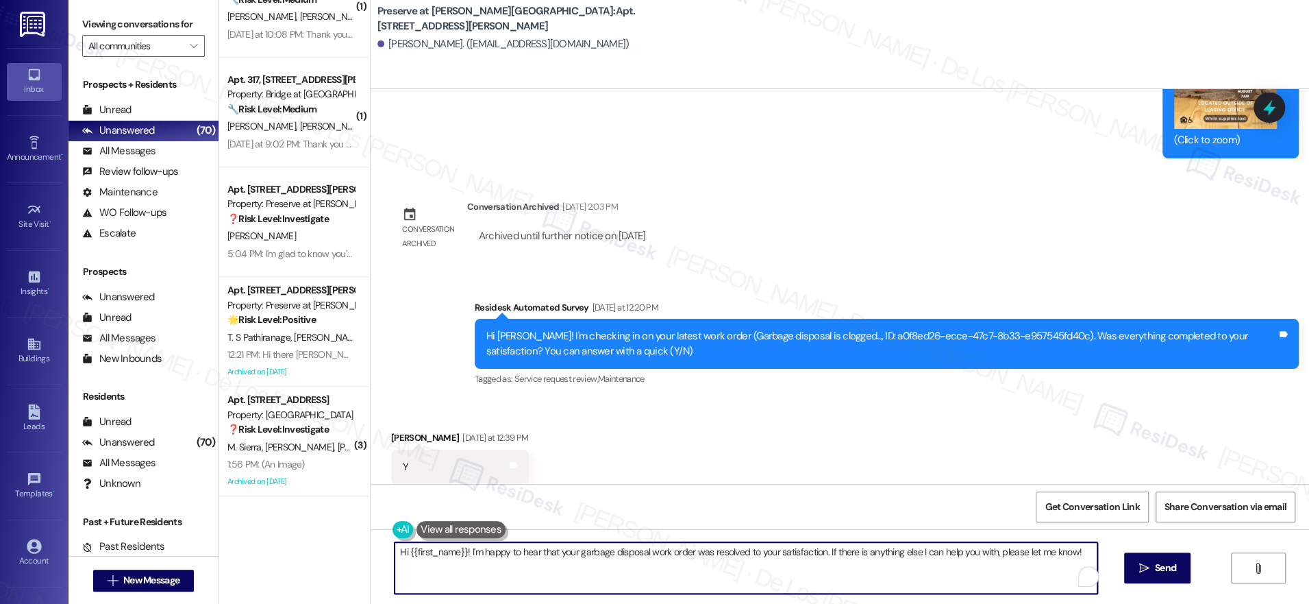
click at [576, 572] on textarea "Hi {{first_name}}! I'm happy to hear that your garbage disposal work order was …" at bounding box center [746, 567] width 703 height 51
drag, startPoint x: 547, startPoint y: 560, endPoint x: 473, endPoint y: 544, distance: 76.3
click at [547, 560] on textarea "Hi {{first_name}}! I'm happy to hear that your garbage disposal work order was …" at bounding box center [746, 567] width 703 height 51
drag, startPoint x: 460, startPoint y: 551, endPoint x: 303, endPoint y: 532, distance: 158.0
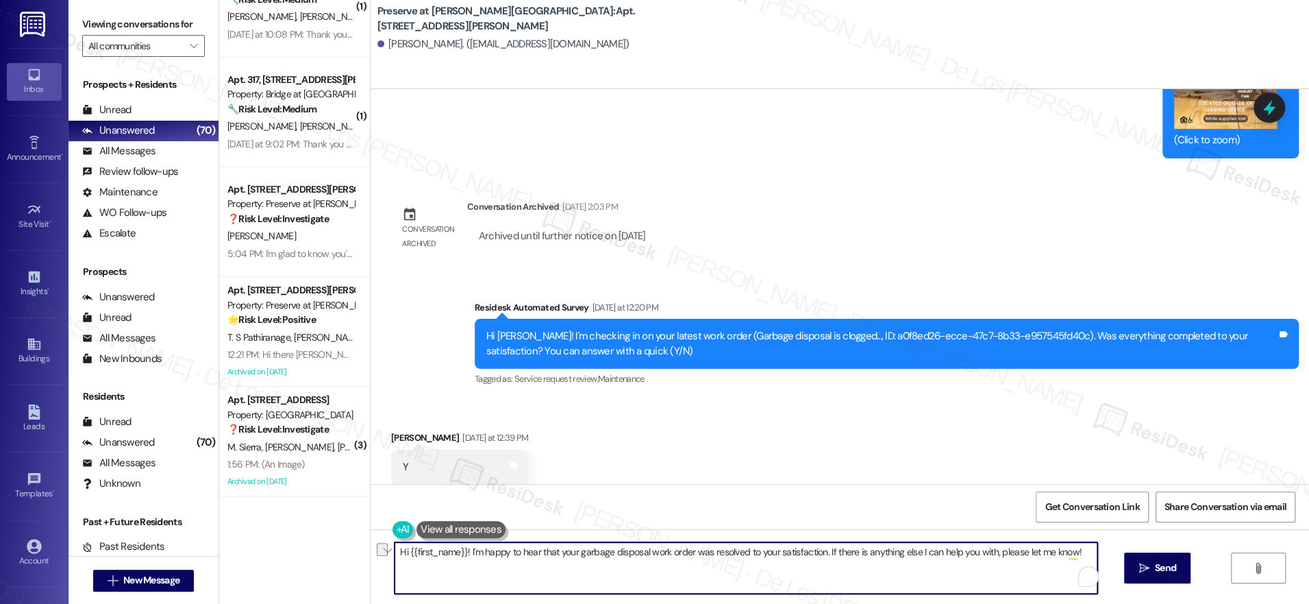
click at [303, 533] on div "( 1 ) Apt. 126, 11908 Anderson Mill Rd Property: Bridge at Volente 🌟 Risk Level…" at bounding box center [764, 302] width 1090 height 604
paste textarea "Thank you for your response, {{first_name}}. I'm glad to know you're satisfied …"
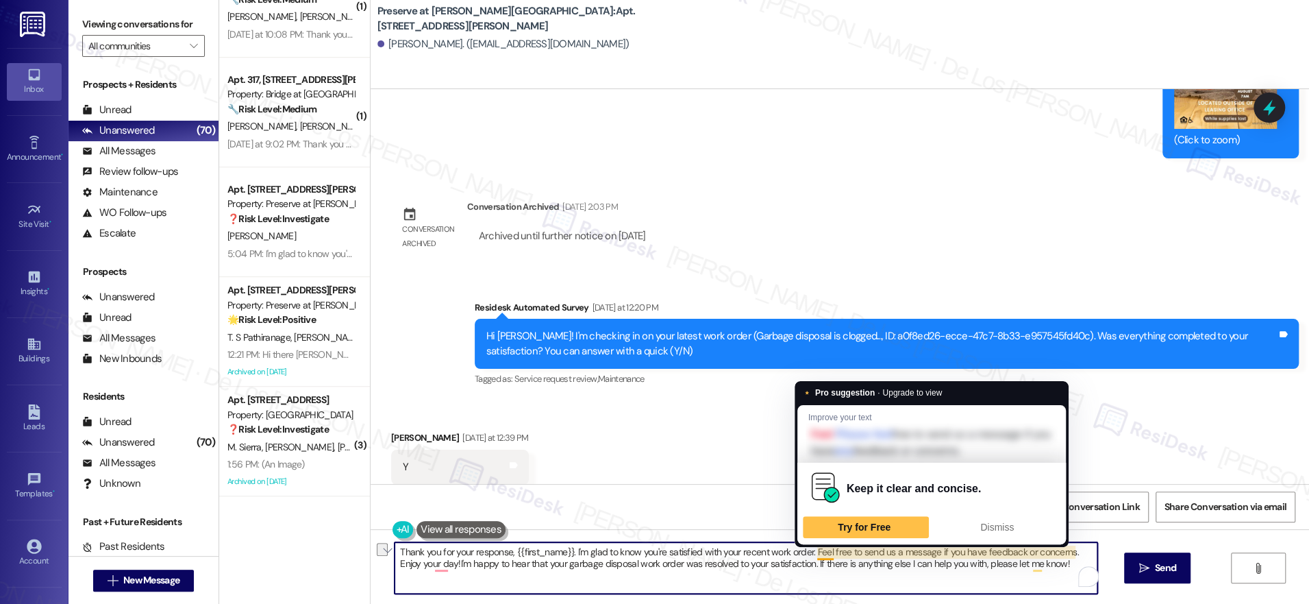
drag, startPoint x: 566, startPoint y: 551, endPoint x: 895, endPoint y: 545, distance: 329.6
click at [802, 549] on textarea "Thank you for your response, {{first_name}}. I'm glad to know you're satisfied …" at bounding box center [746, 567] width 703 height 51
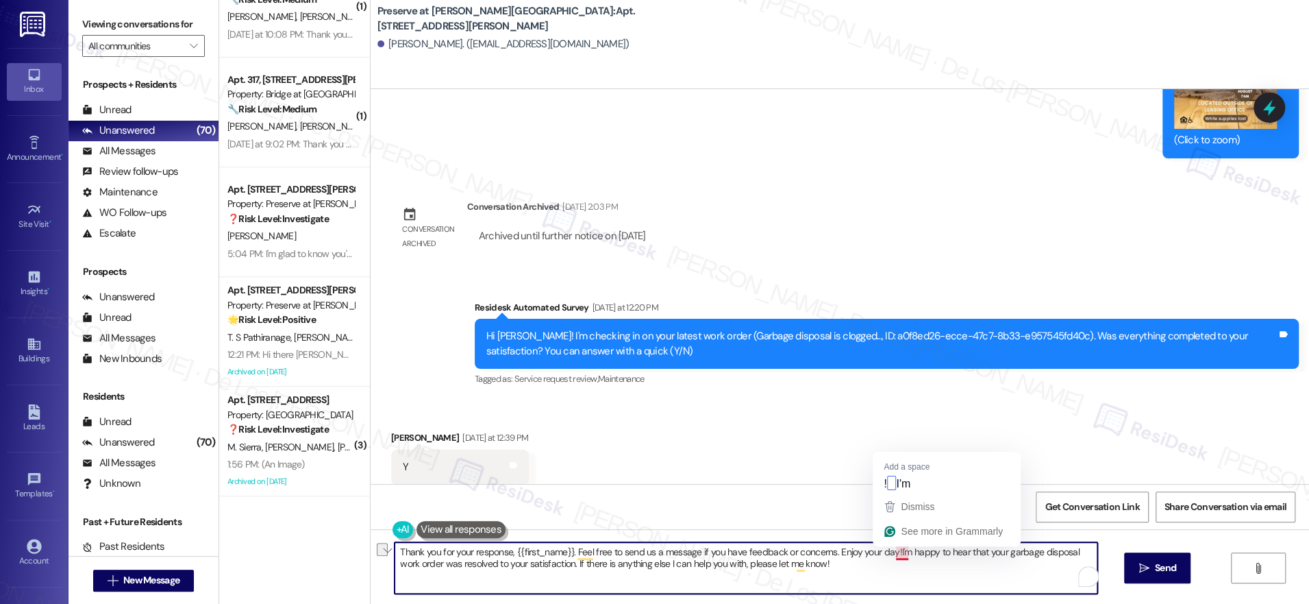
drag, startPoint x: 567, startPoint y: 554, endPoint x: 911, endPoint y: 562, distance: 344.7
click at [886, 552] on textarea "Thank you for your response, {{first_name}}. Feel free to send us a message if …" at bounding box center [746, 567] width 703 height 51
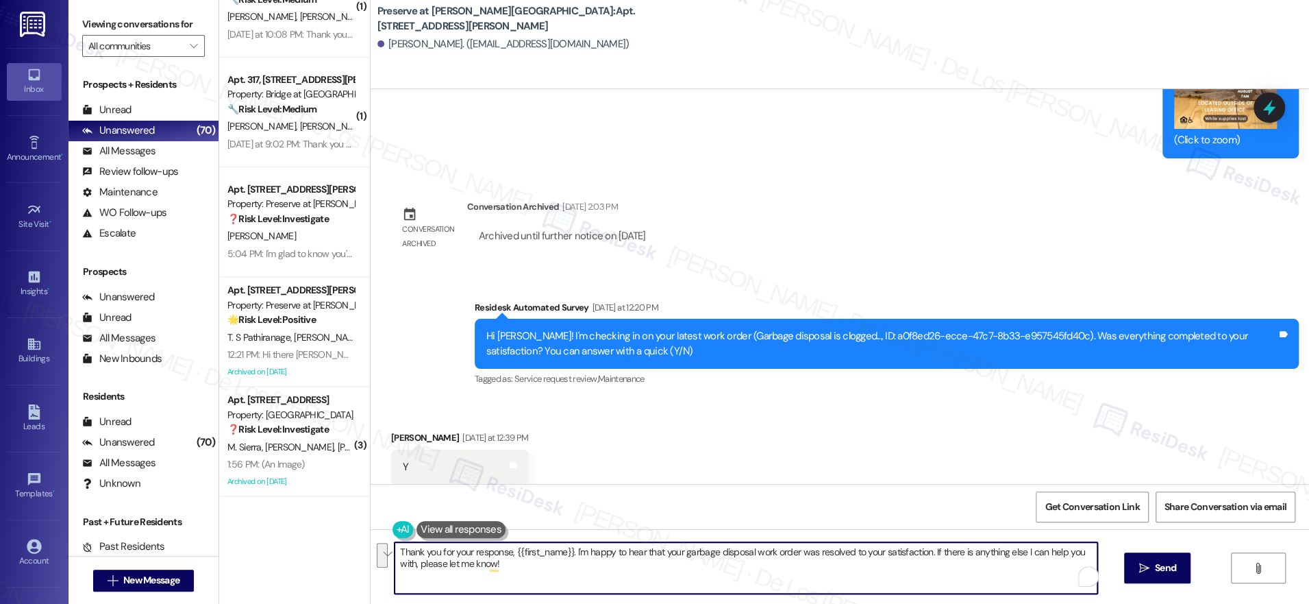
drag, startPoint x: 921, startPoint y: 551, endPoint x: 942, endPoint y: 571, distance: 28.6
click at [942, 571] on textarea "Thank you for your response, {{first_name}}. I'm happy to hear that your garbag…" at bounding box center [746, 567] width 703 height 51
paste textarea "Feel free to send us a message if you have feedback or concerns. Enjoy your day!"
type textarea "Thank you for your response, {{first_name}}. I'm happy to hear that your garbag…"
click at [1144, 573] on span " Send" at bounding box center [1157, 567] width 43 height 14
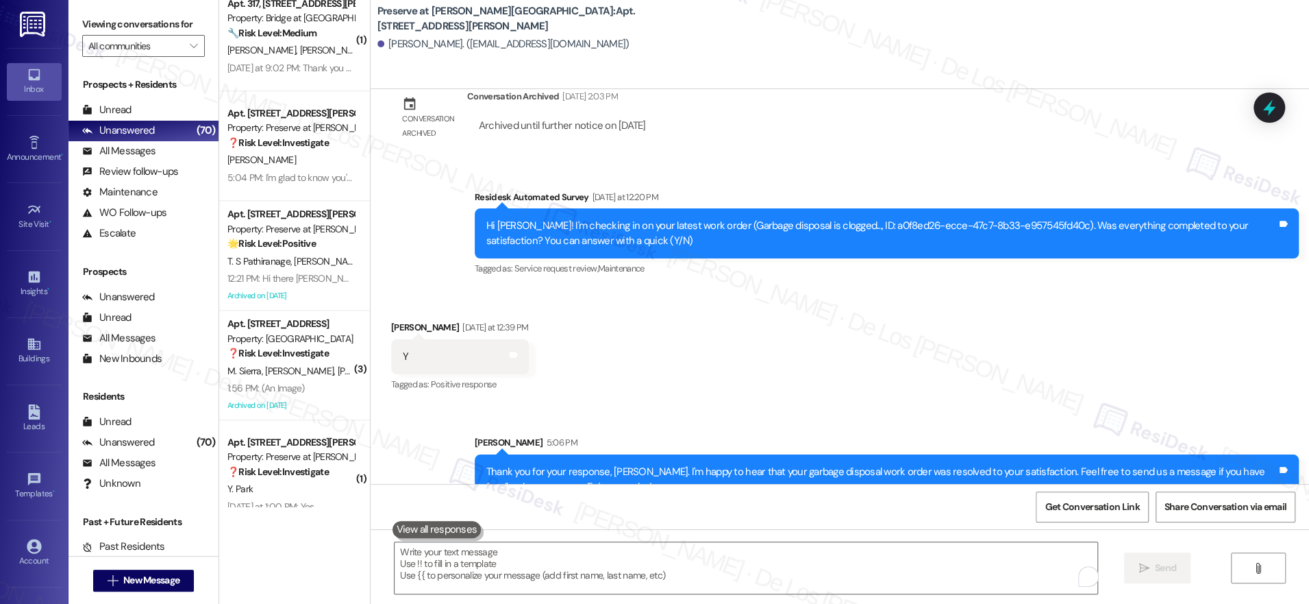
scroll to position [4974, 0]
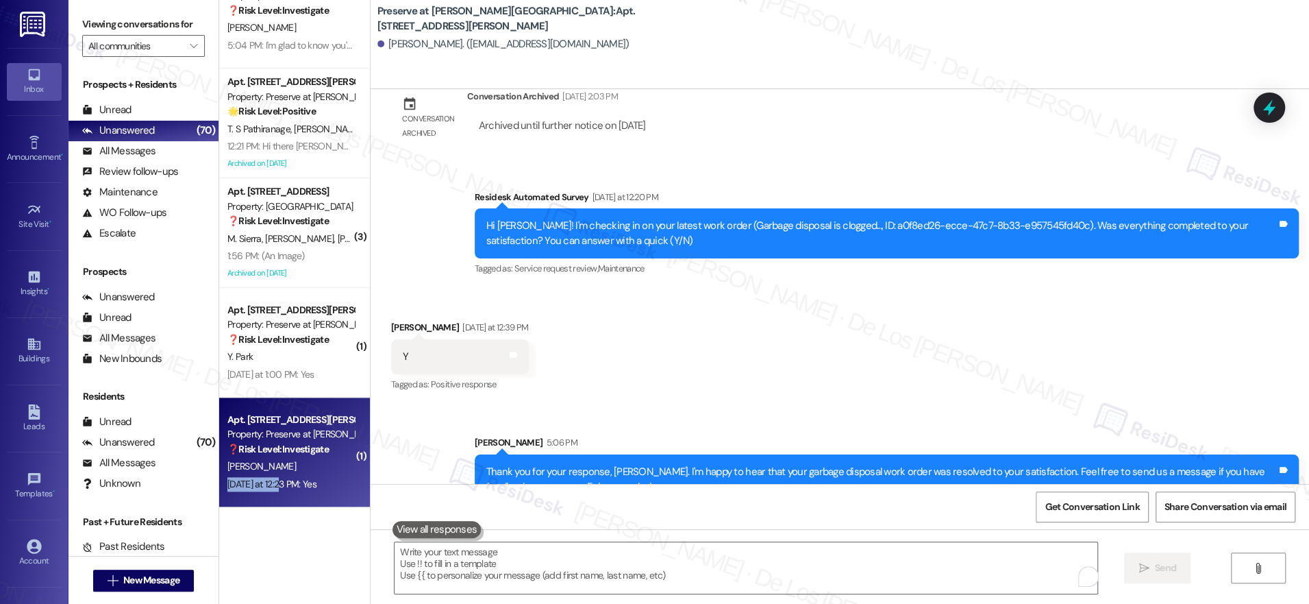
click at [271, 476] on div "Yesterday at 12:23 PM: Yes Yesterday at 12:23 PM: Yes" at bounding box center [290, 483] width 129 height 17
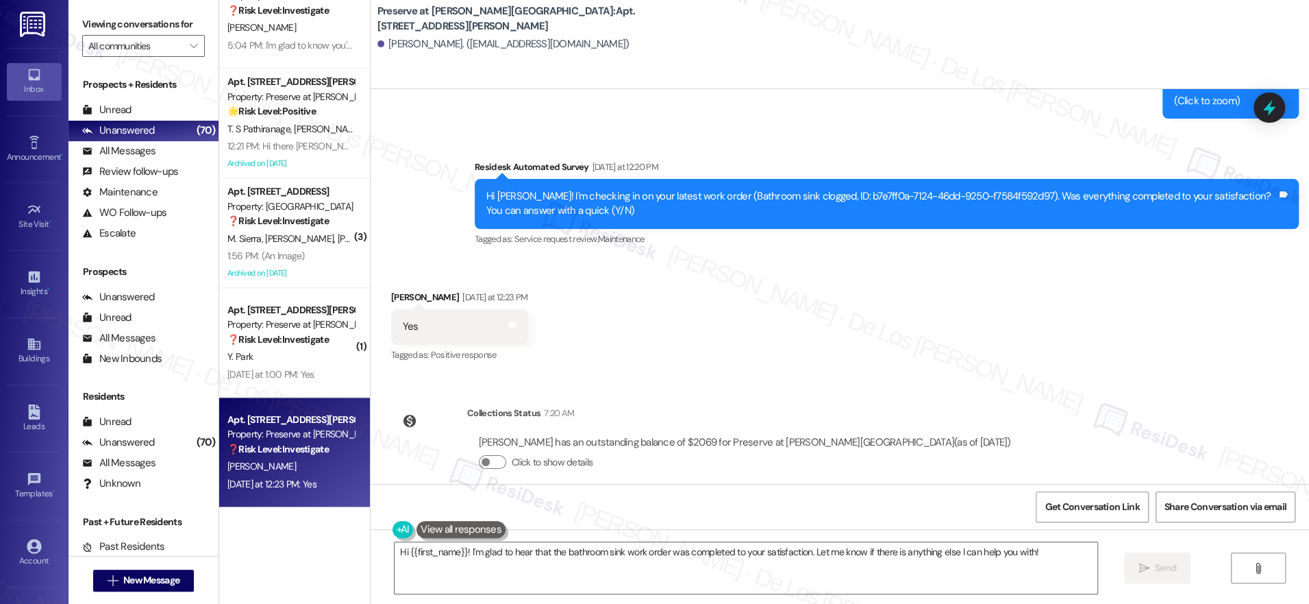
scroll to position [8879, 0]
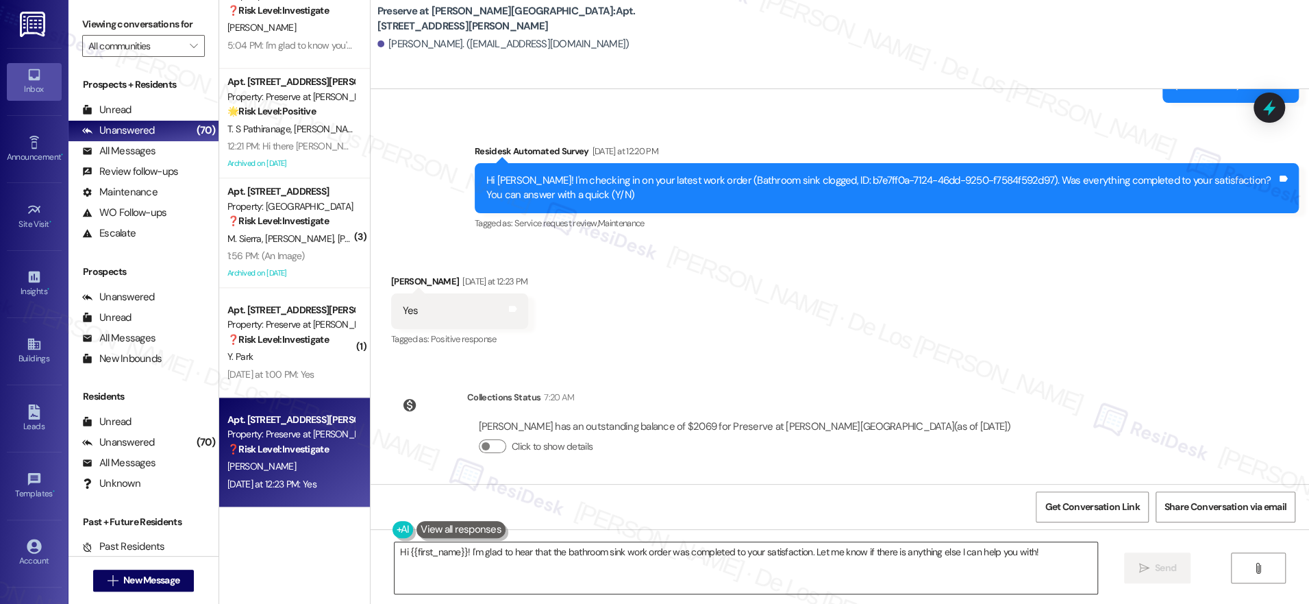
click at [458, 557] on textarea "Hi {{first_name}}! I'm glad to hear that the bathroom sink work order was compl…" at bounding box center [746, 567] width 703 height 51
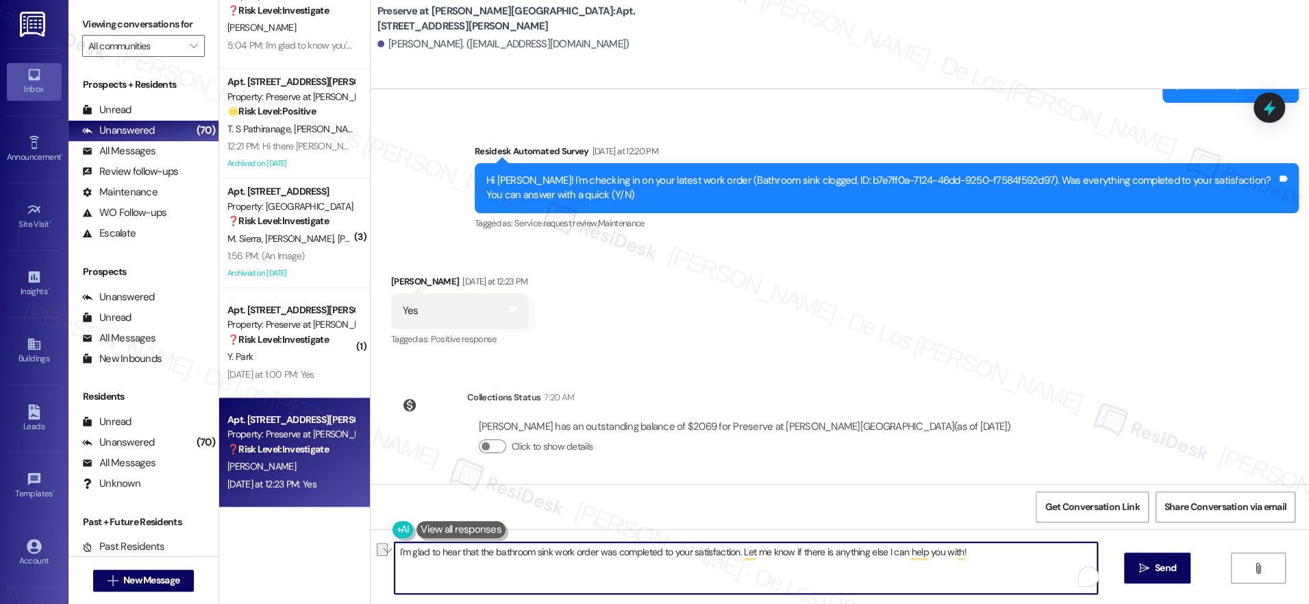
drag, startPoint x: 733, startPoint y: 556, endPoint x: 973, endPoint y: 581, distance: 241.1
click at [973, 581] on textarea "I'm glad to hear that the bathroom sink work order was completed to your satisf…" at bounding box center [746, 567] width 703 height 51
paste textarea "Feel free to send us a message if you have feedback or concerns. Enjoy your day"
type textarea "I'm glad to hear that the bathroom sink work order was completed to your satisf…"
click at [1148, 564] on span " Send" at bounding box center [1157, 567] width 43 height 14
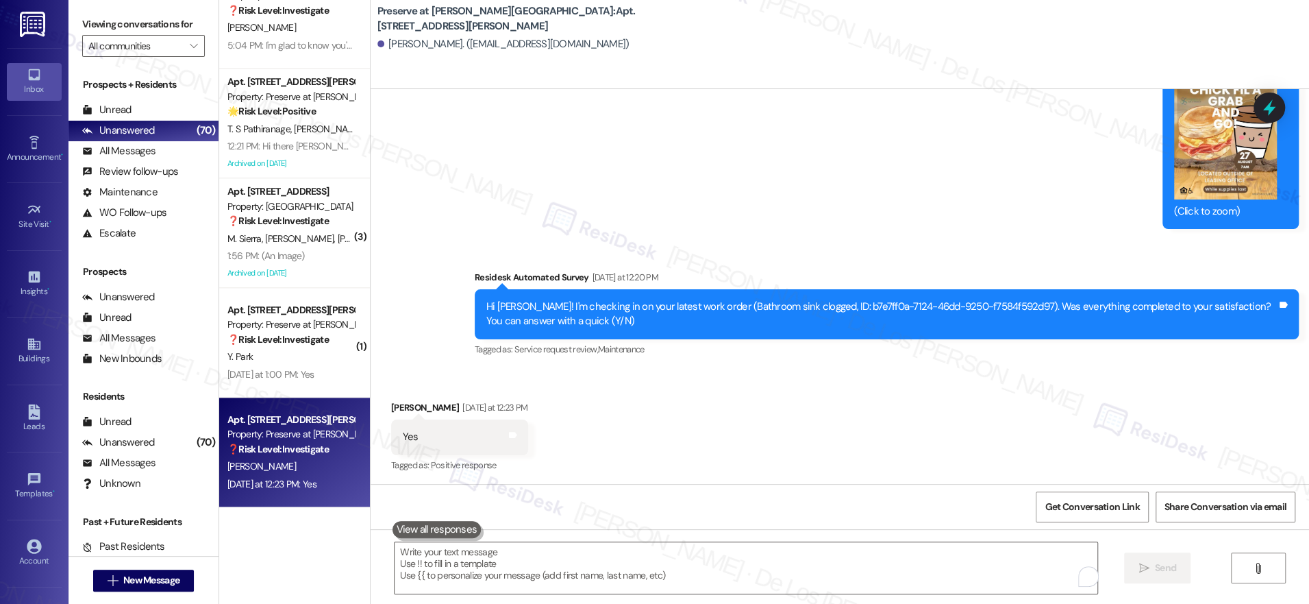
scroll to position [8752, 0]
